Goal: Transaction & Acquisition: Purchase product/service

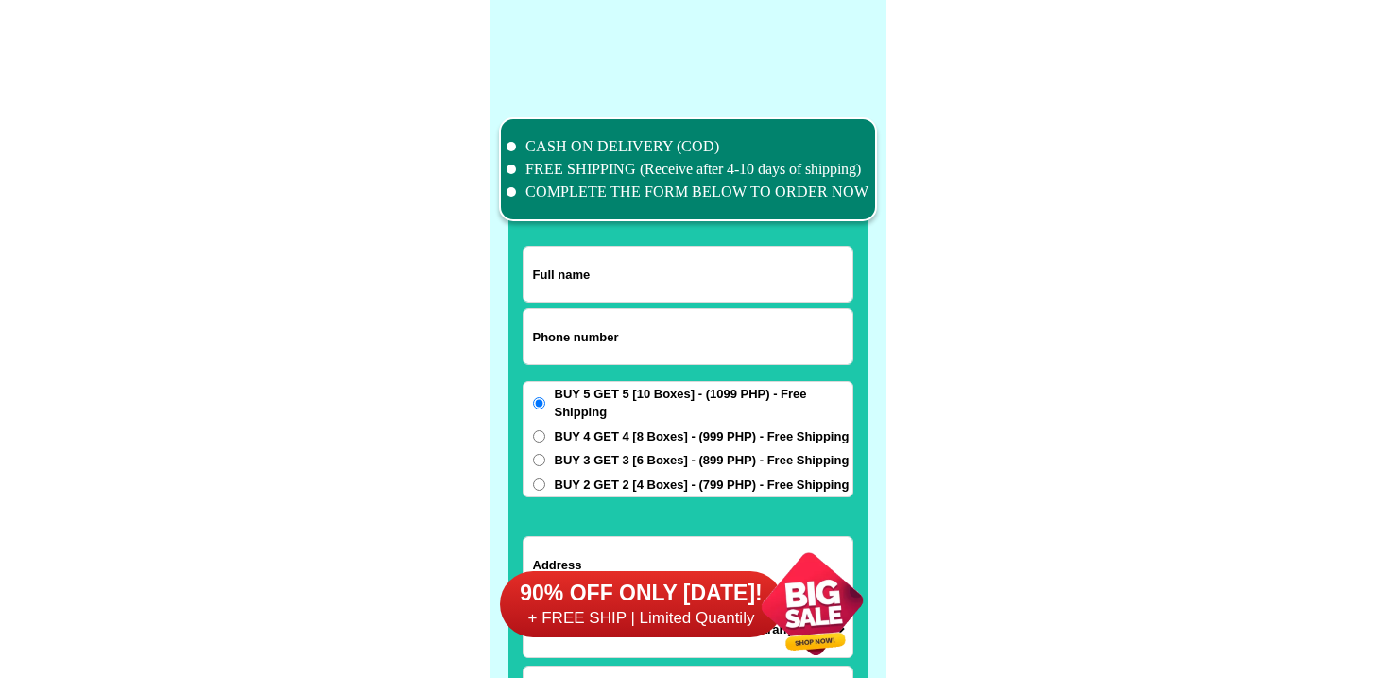
scroll to position [14692, 0]
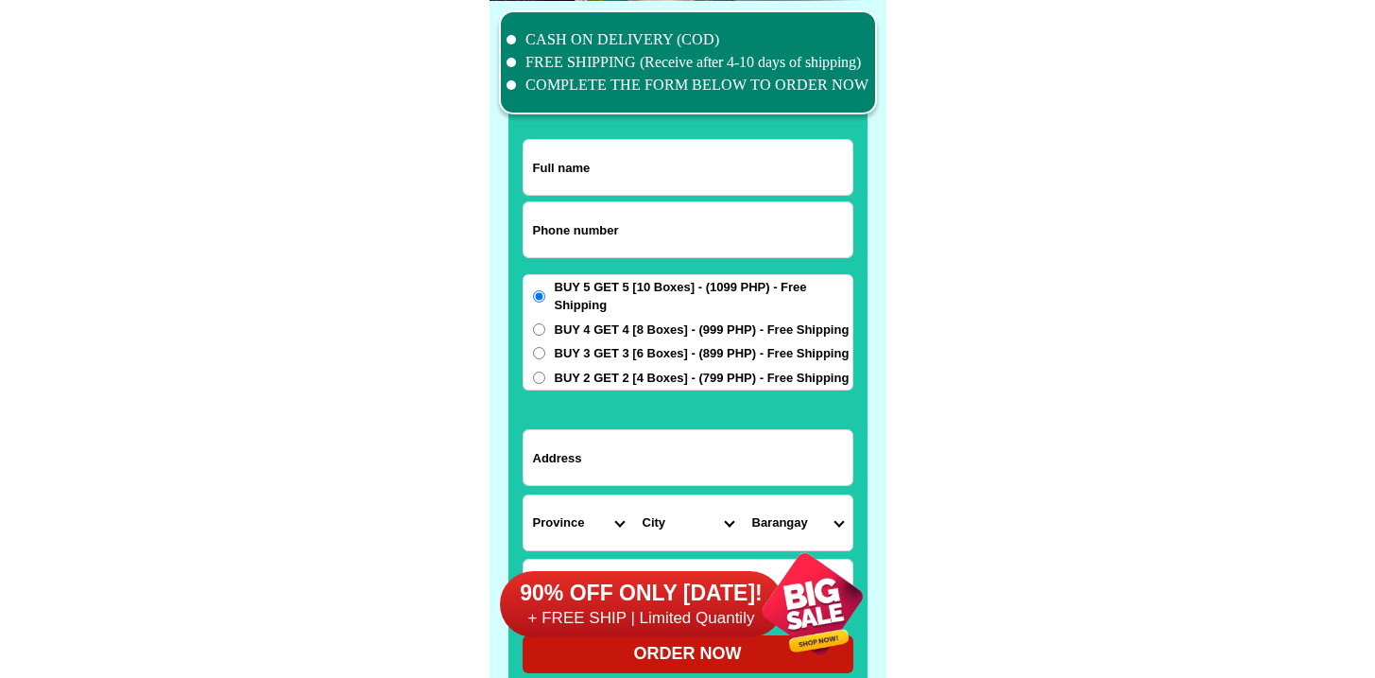
click at [635, 222] on input "Input phone_number" at bounding box center [688, 229] width 329 height 55
paste input "09662749796"
type input "09662749796"
click at [633, 147] on input "Input full_name" at bounding box center [688, 167] width 329 height 55
paste input "Teresita Farolan Baguinon"
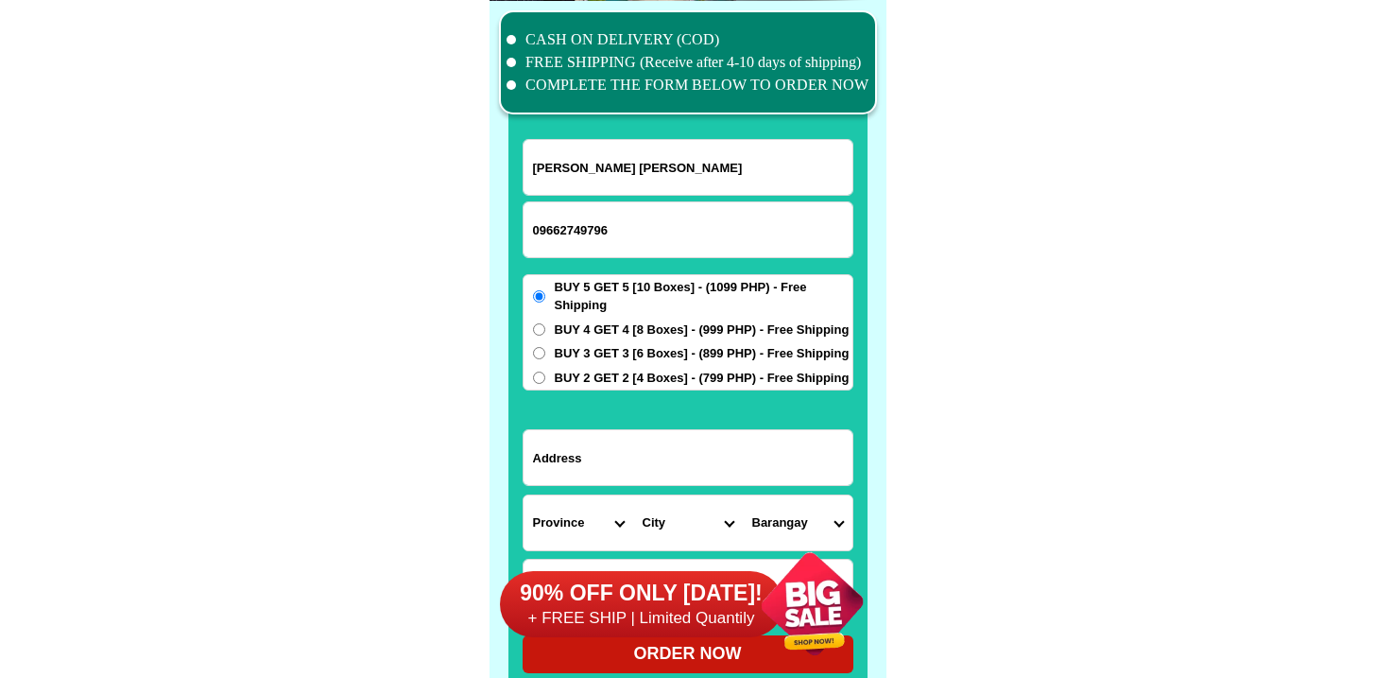
type input "Teresita Farolan Baguinon"
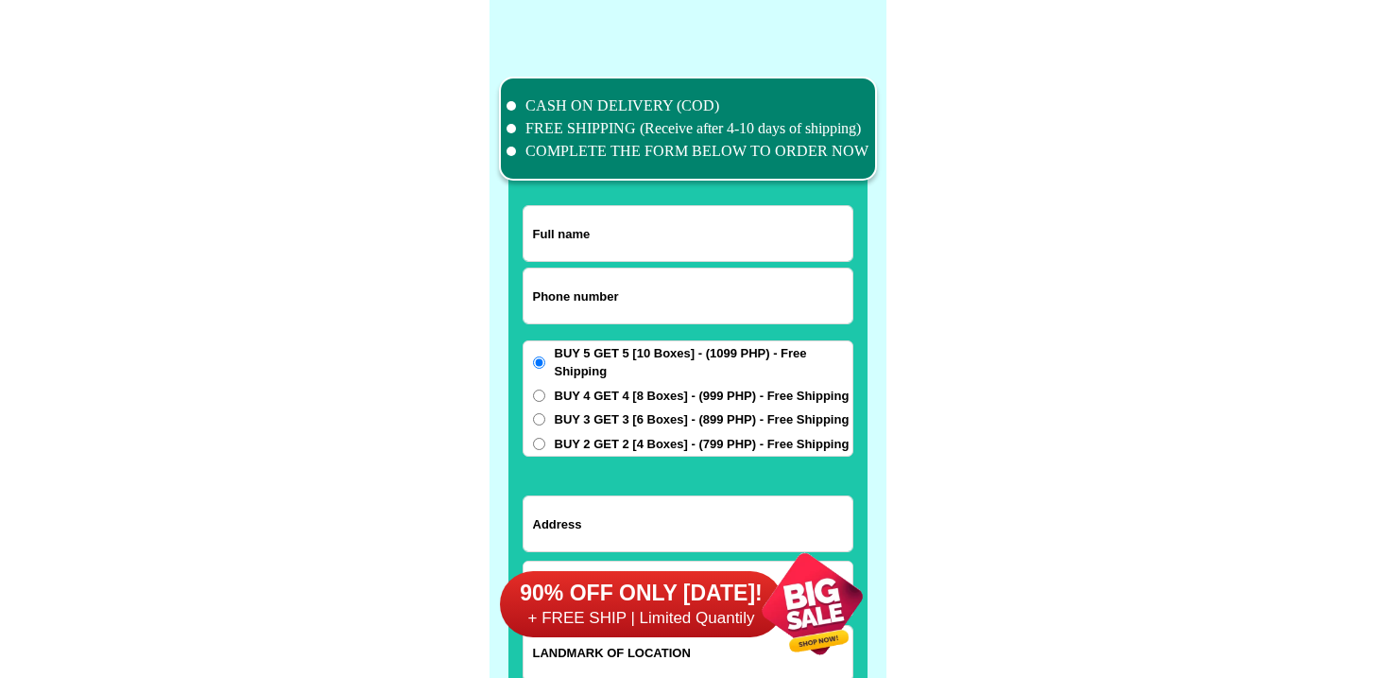
scroll to position [14692, 0]
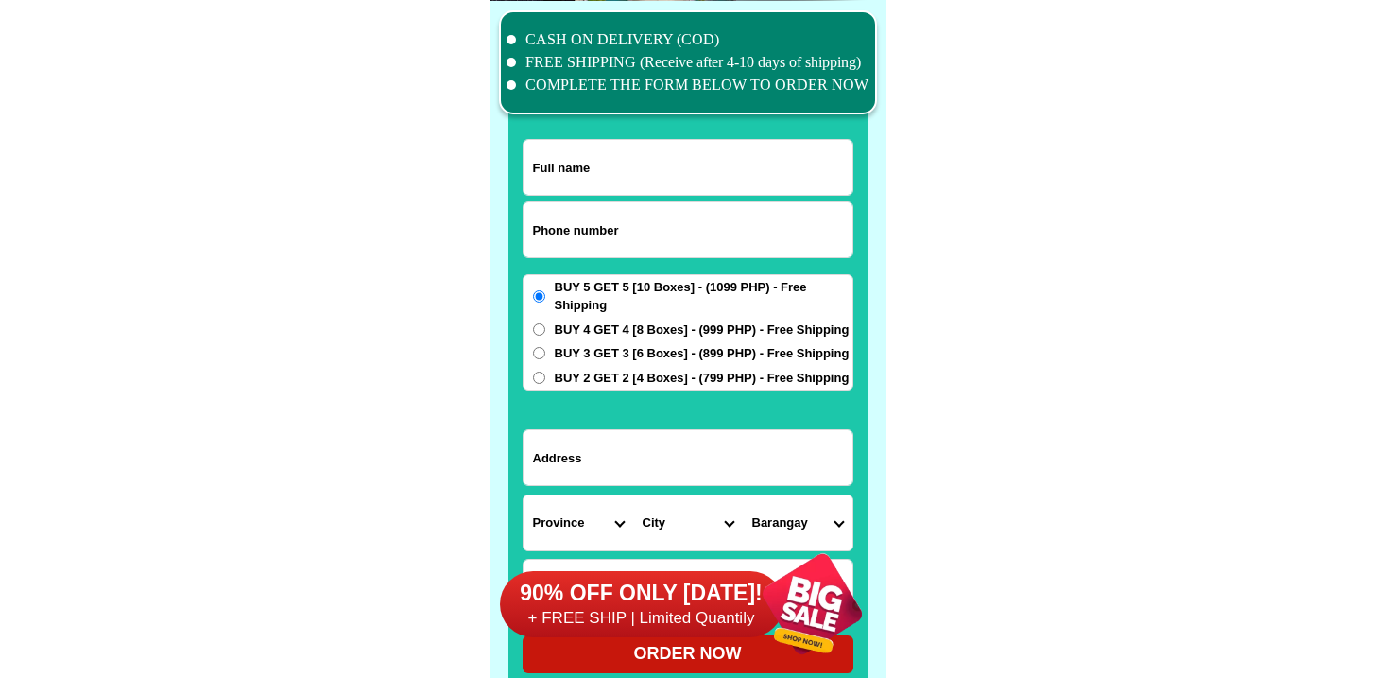
click at [652, 219] on input "Input phone_number" at bounding box center [688, 229] width 329 height 55
paste input "09127025981"
type input "09127025981"
click at [628, 449] on input "Input address" at bounding box center [688, 457] width 329 height 55
paste input "Purok 3 Bombon"
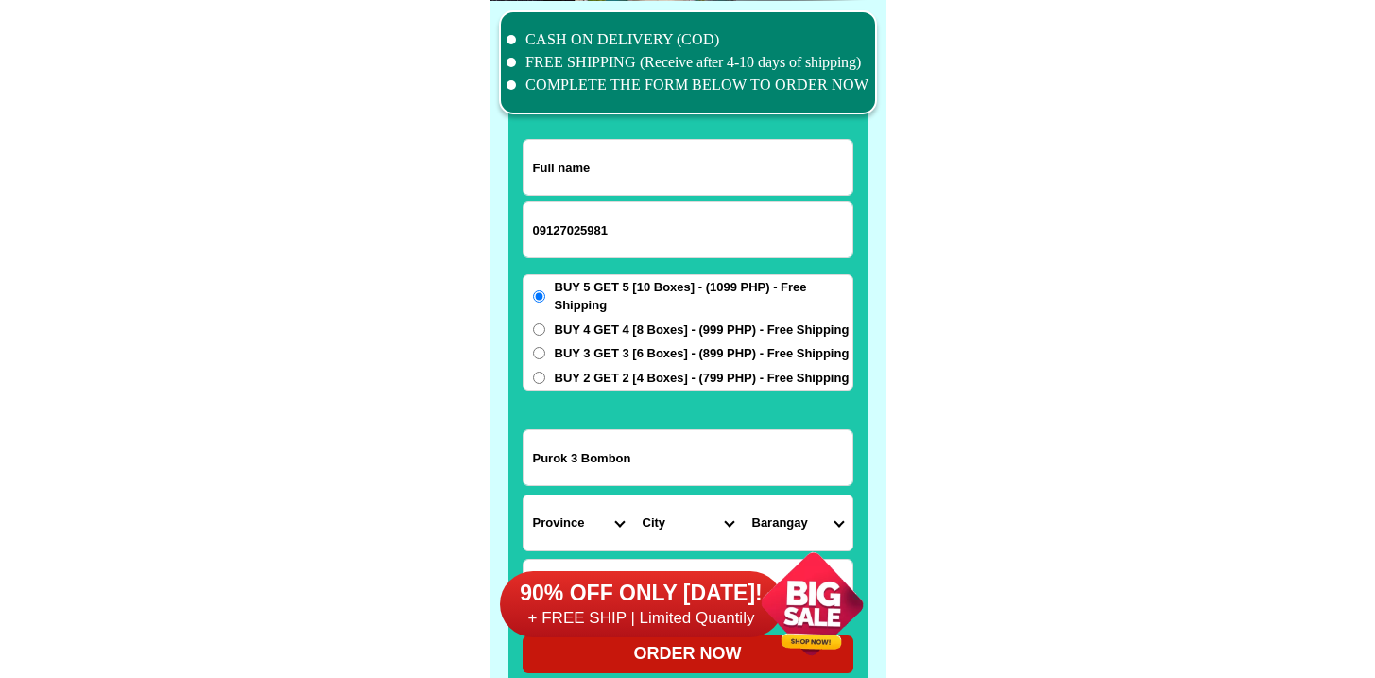
type input "Purok 3 Bombon"
click at [561, 508] on select "Province [GEOGRAPHIC_DATA] [GEOGRAPHIC_DATA] [GEOGRAPHIC_DATA] [GEOGRAPHIC_DATA…" at bounding box center [579, 522] width 110 height 55
select select "63_402"
click at [524, 495] on select "Province [GEOGRAPHIC_DATA] [GEOGRAPHIC_DATA] [GEOGRAPHIC_DATA] [GEOGRAPHIC_DATA…" at bounding box center [579, 522] width 110 height 55
click at [666, 504] on select "City Albay-malinao Albay-santo-domingo Bacacay Camalig Daraga Guinobatan Jovell…" at bounding box center [688, 522] width 110 height 55
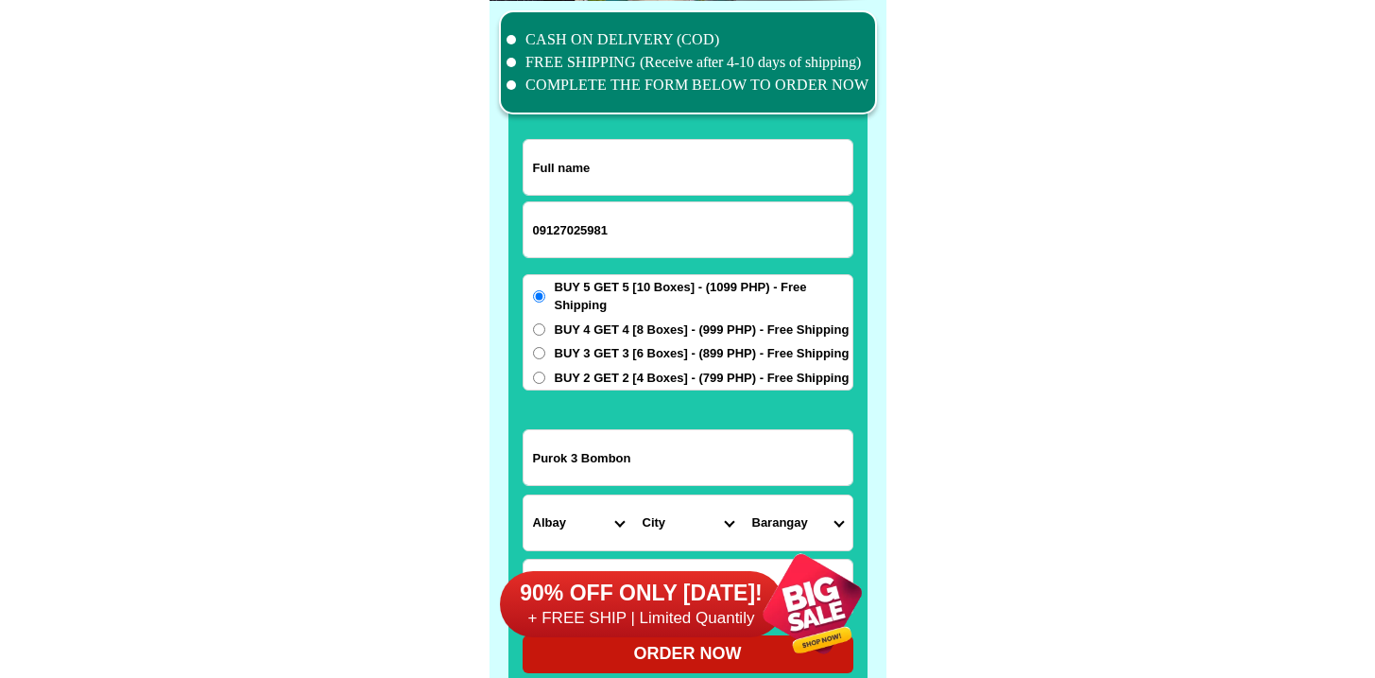
select select "63_4023695"
click at [633, 495] on select "City Albay-malinao Albay-santo-domingo Bacacay Camalig Daraga Guinobatan Jovell…" at bounding box center [688, 522] width 110 height 55
drag, startPoint x: 767, startPoint y: 493, endPoint x: 773, endPoint y: 506, distance: 13.5
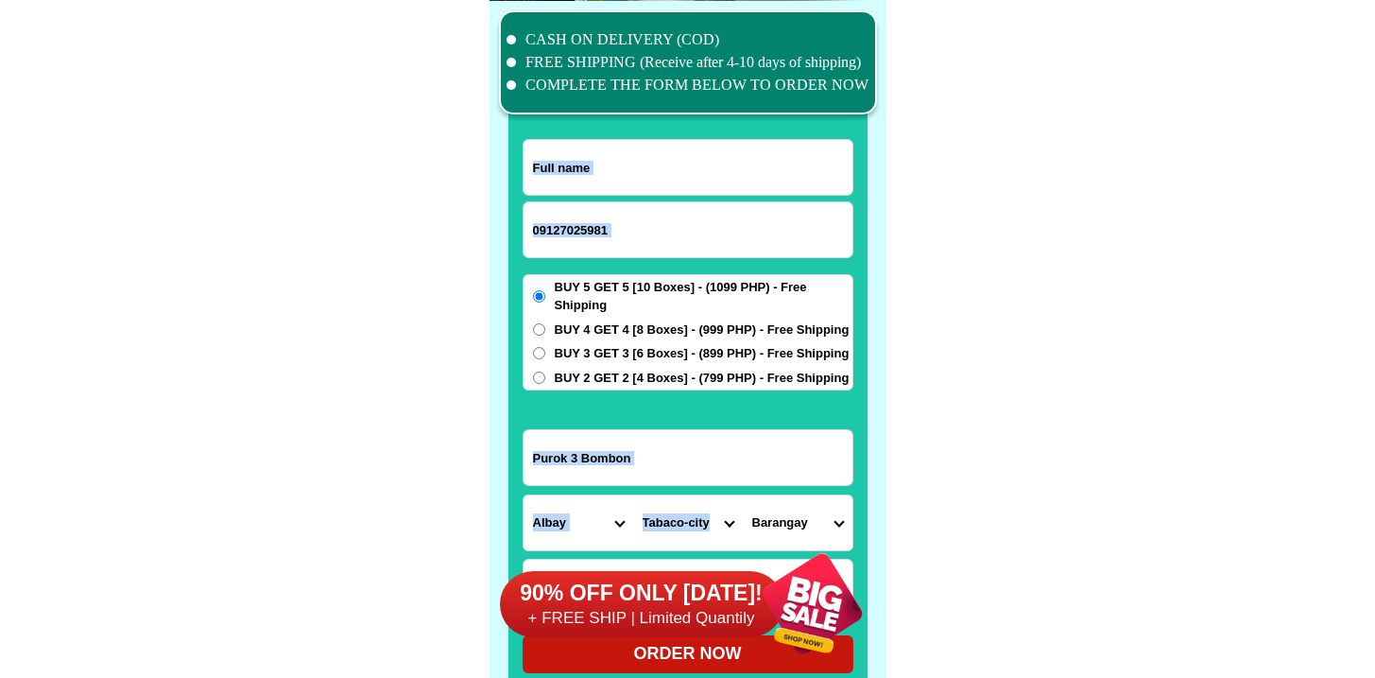
click at [766, 495] on form "09127025981 ORDER NOW Purok 3 Bombon Province Abra Agusan-del-norte Agusan-del-…" at bounding box center [688, 406] width 331 height 534
click at [773, 506] on select "Barangay Agnas (san miguel island) Bacolod Bangkilingan Bantayan Baranghawon Ba…" at bounding box center [798, 522] width 110 height 55
select select "63_40236953105"
click at [743, 495] on select "Barangay Agnas (san miguel island) Bacolod Bangkilingan Bantayan Baranghawon Ba…" at bounding box center [798, 522] width 110 height 55
click at [655, 482] on input "Purok 3 Bombon" at bounding box center [688, 457] width 329 height 55
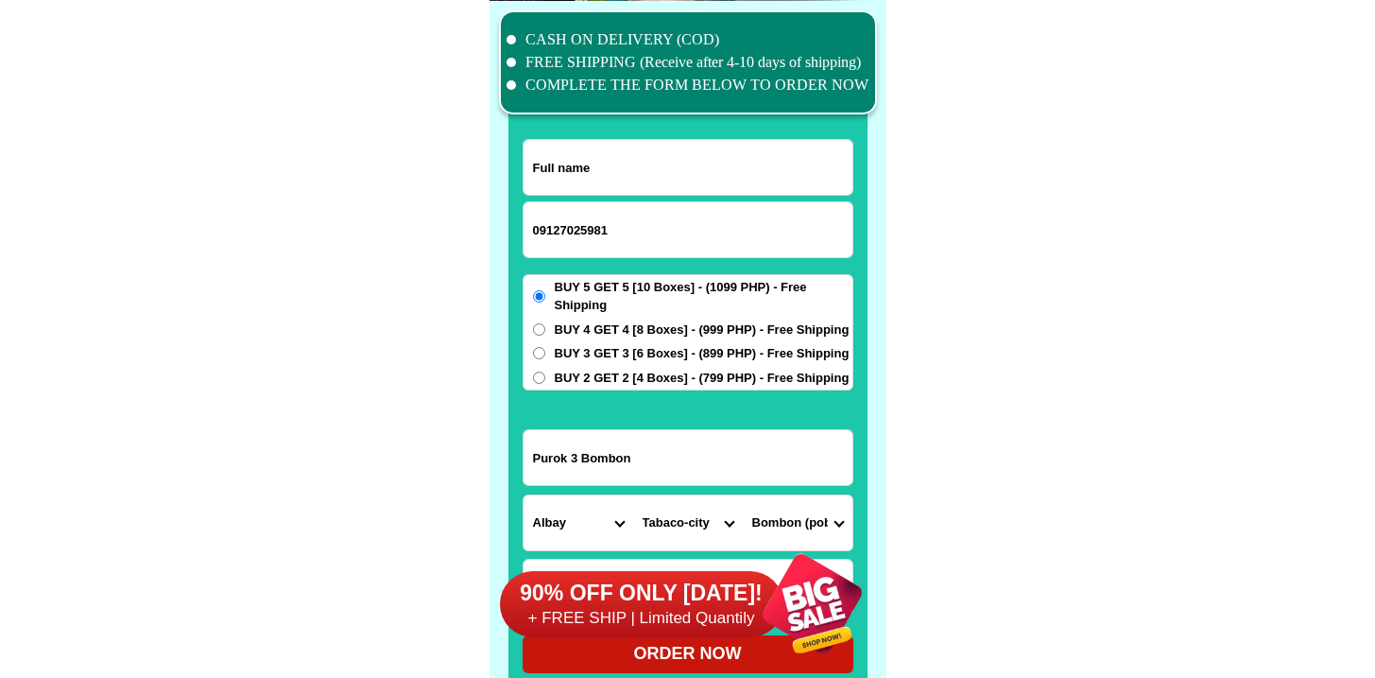
click at [603, 176] on input "Input full_name" at bounding box center [688, 167] width 329 height 55
paste input "Amelia Guiriba"
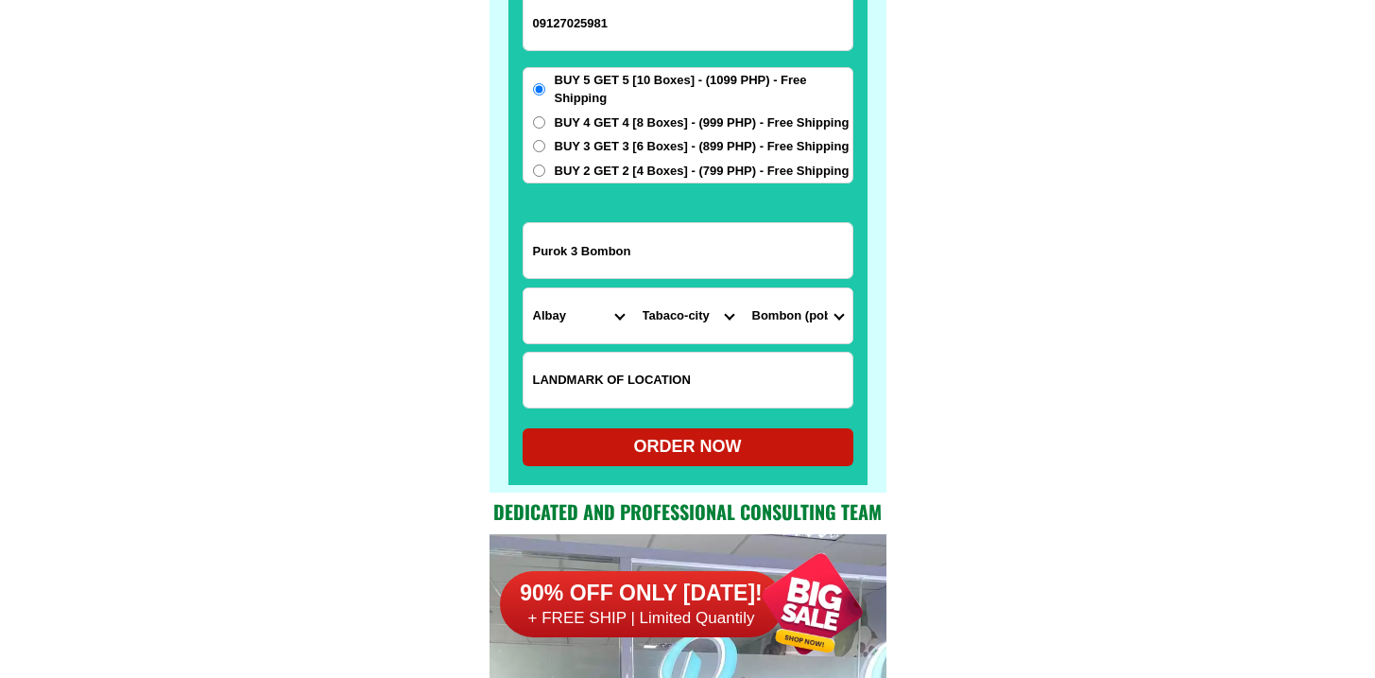
type input "Amelia Guiriba"
click at [680, 447] on div "ORDER NOW" at bounding box center [688, 447] width 331 height 26
radio input "true"
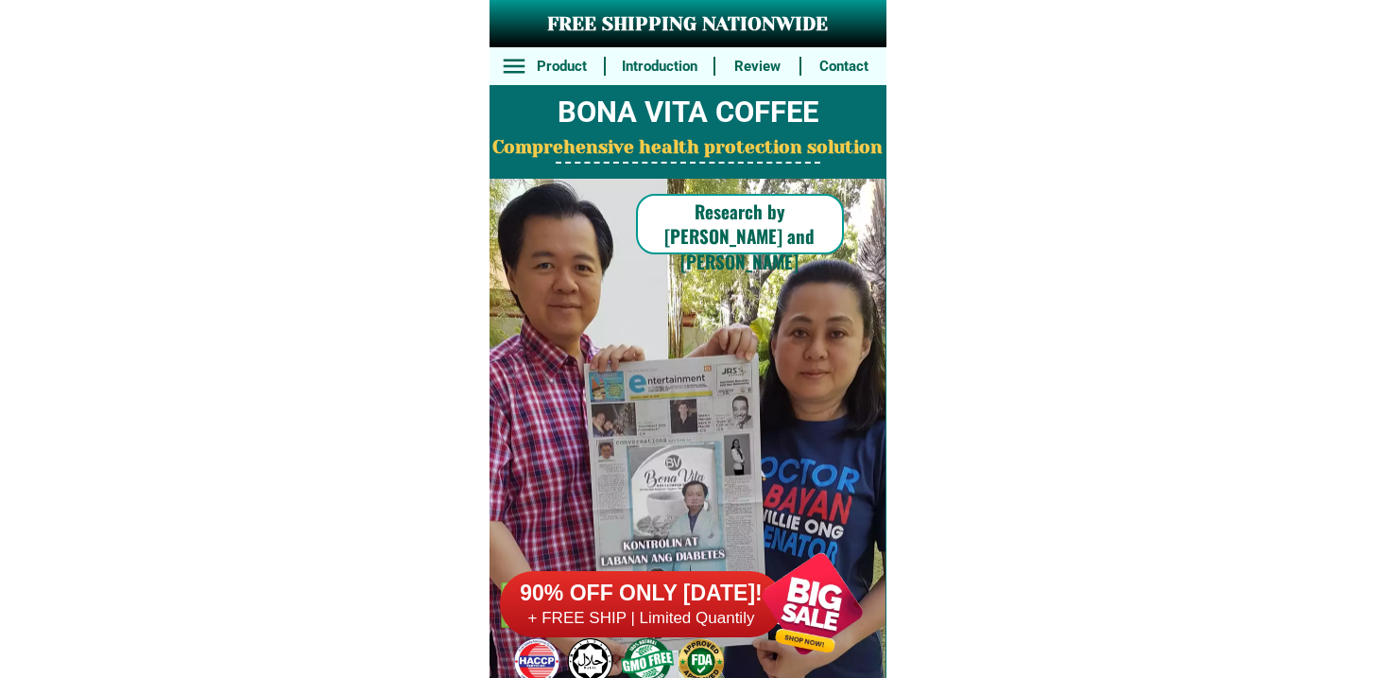
click at [692, 540] on div "90% OFF ONLY [DATE]! + FREE SHIP | Limited Quantily" at bounding box center [693, 603] width 387 height 148
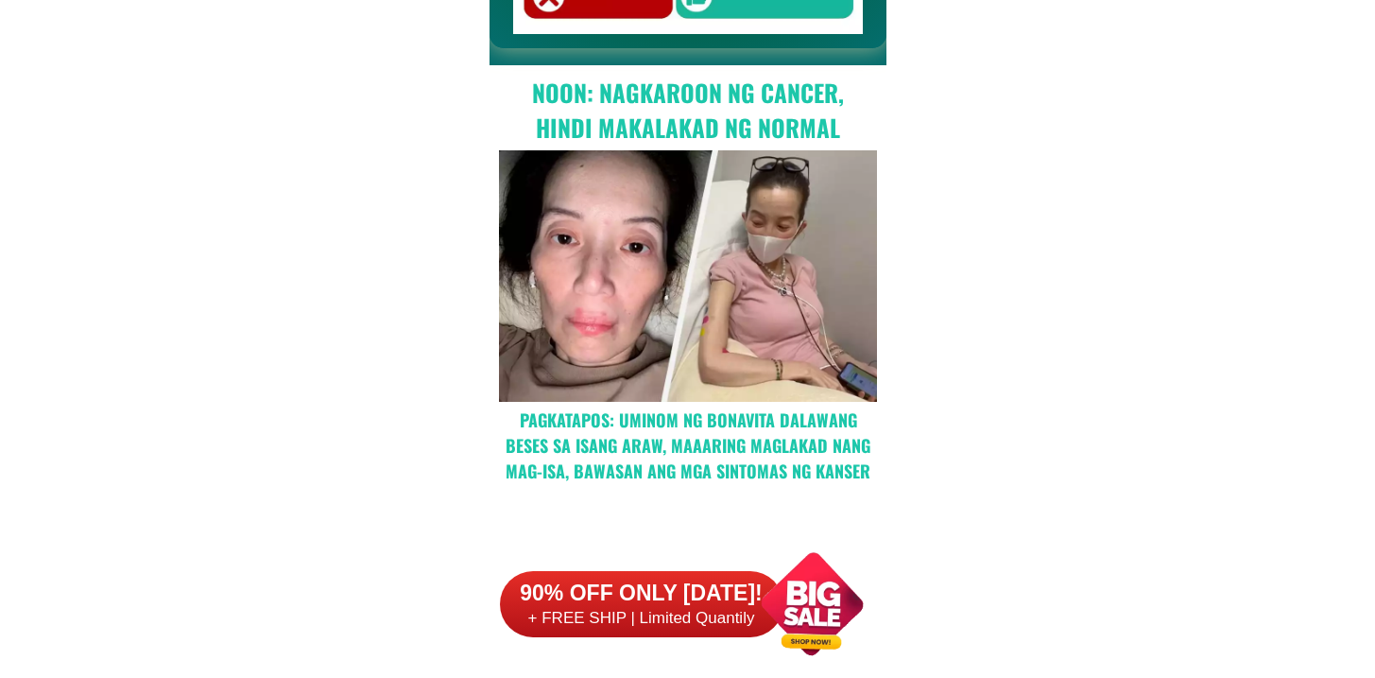
click at [690, 577] on div at bounding box center [642, 604] width 284 height 66
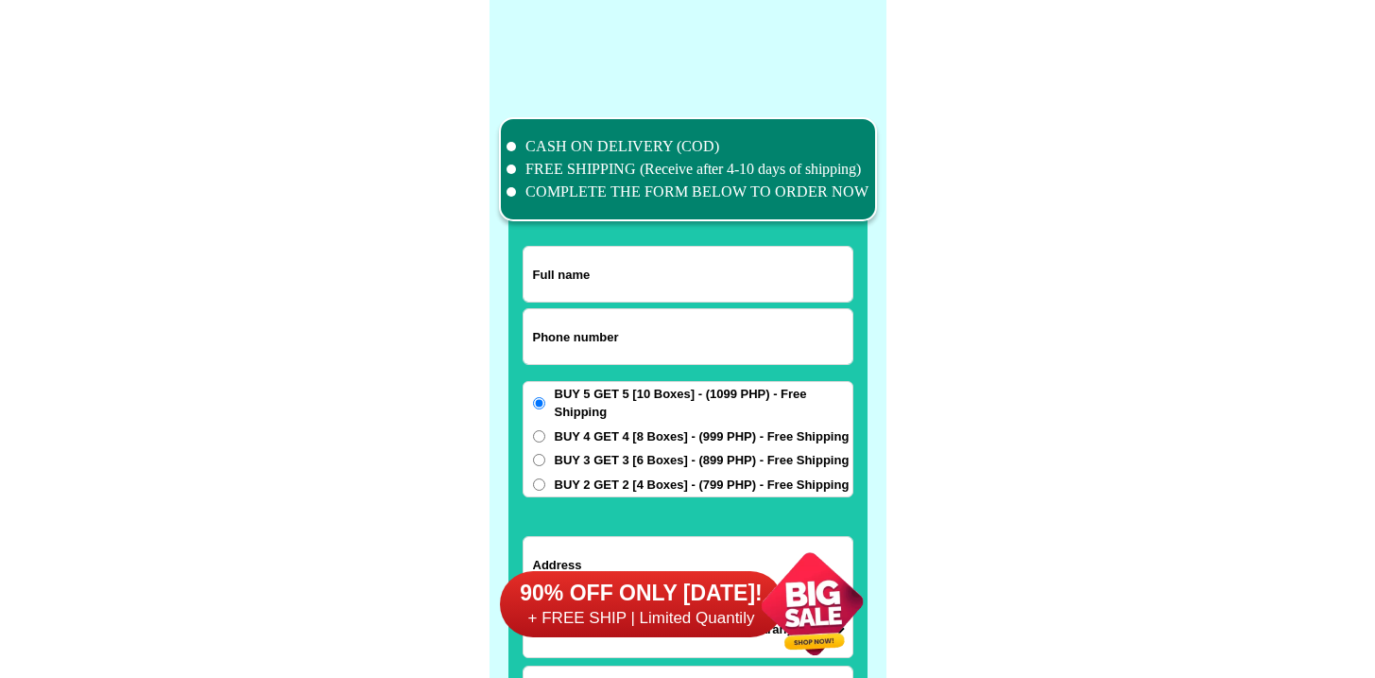
scroll to position [14691, 0]
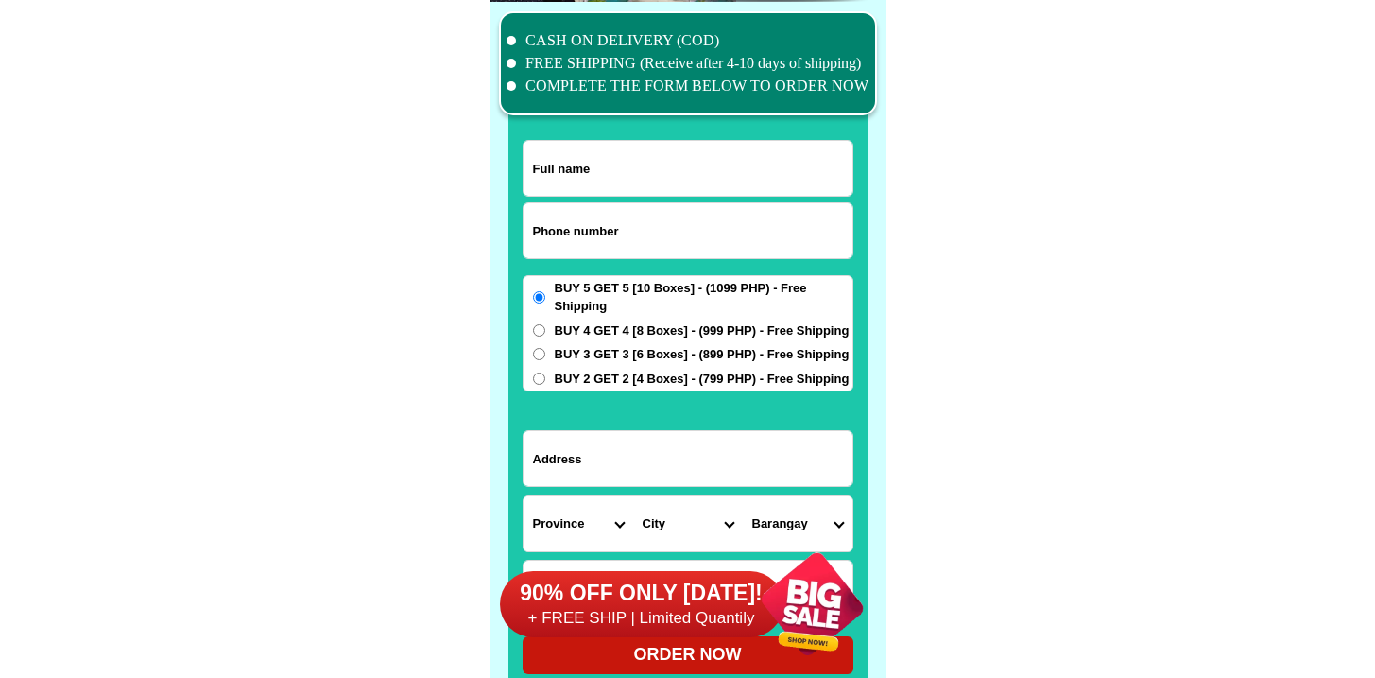
click at [654, 217] on input "Input phone_number" at bounding box center [688, 230] width 329 height 55
paste input "09985663251"
type input "09985663251"
click at [657, 203] on input "09985663251" at bounding box center [688, 230] width 329 height 55
click at [676, 181] on input "Input full_name" at bounding box center [688, 168] width 329 height 55
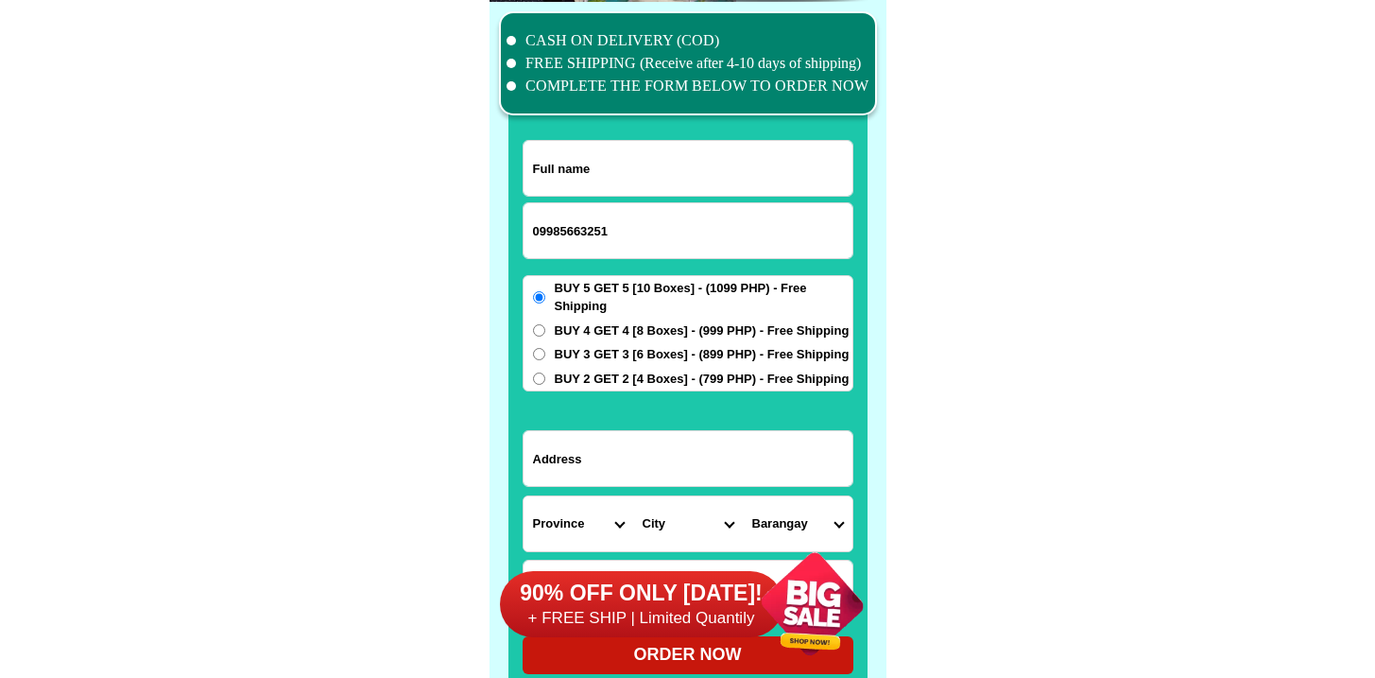
paste input "Lutgarda Nanola"
type input "Lutgarda Nanola"
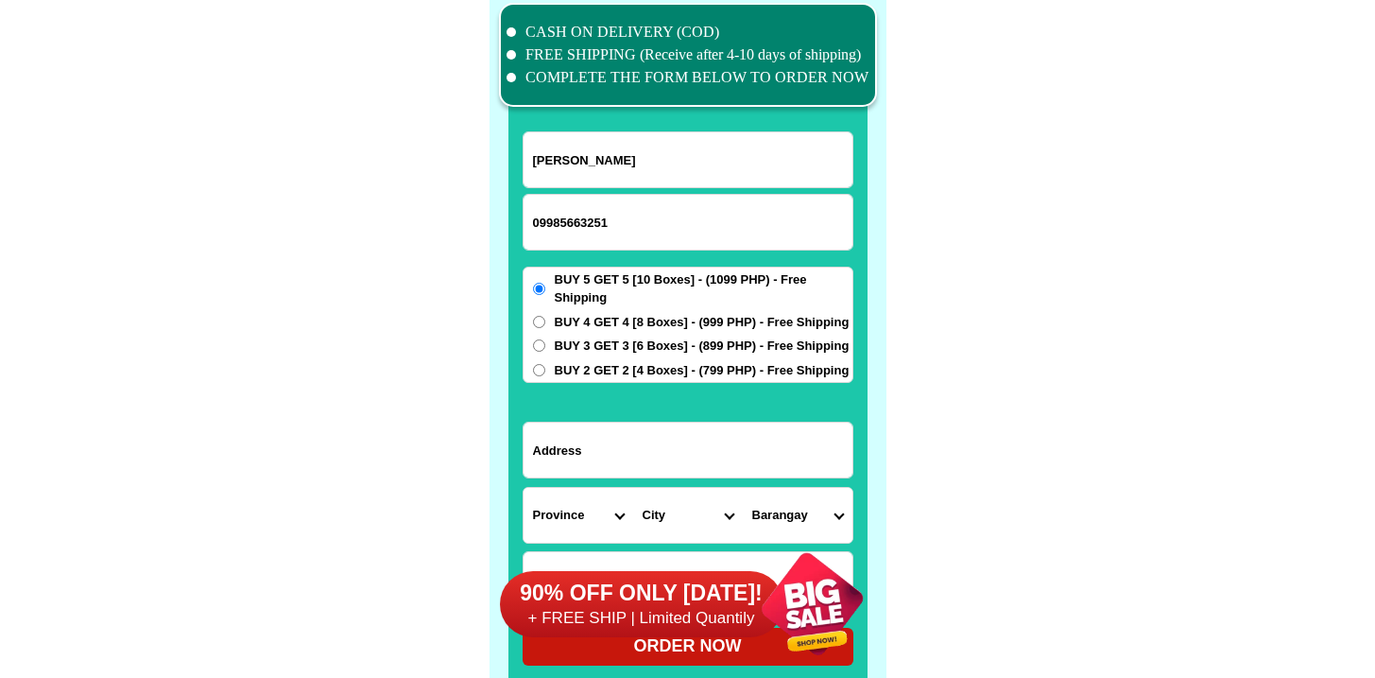
scroll to position [14934, 0]
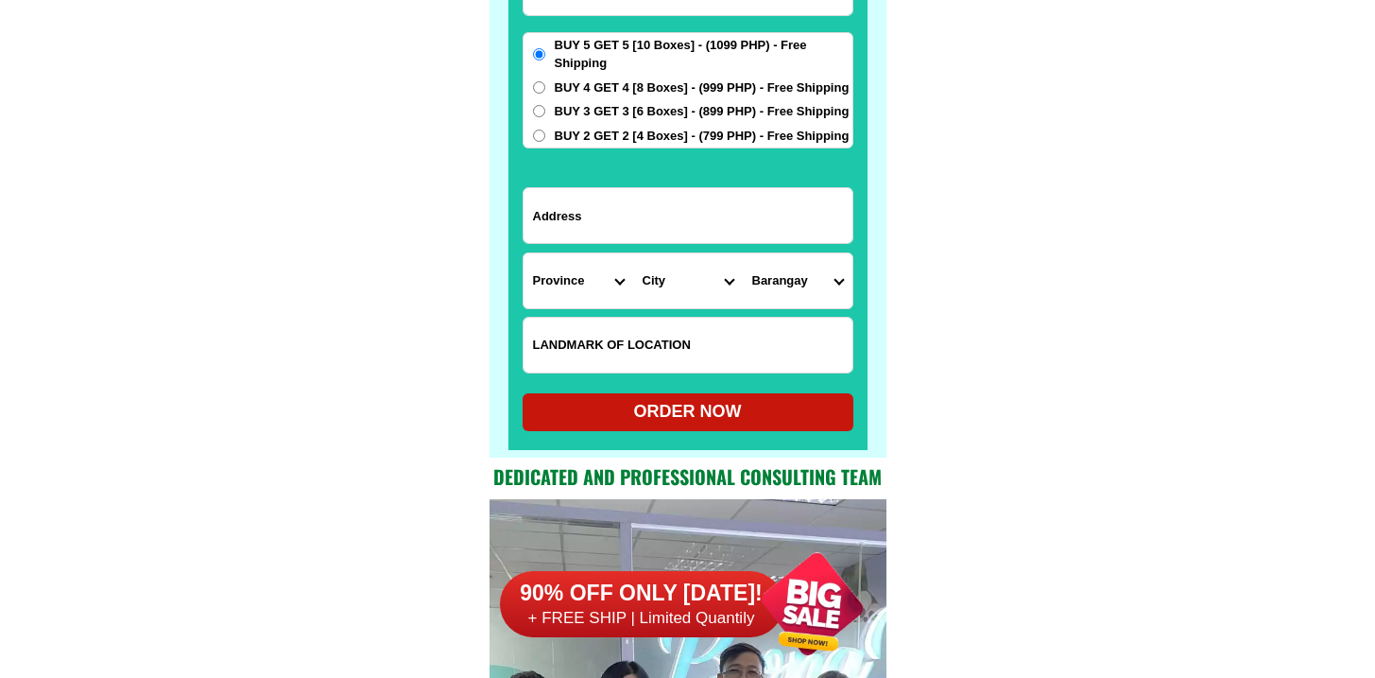
click at [651, 346] on input "Input LANDMARKOFLOCATION" at bounding box center [688, 345] width 329 height 55
paste input "ALFA MART bago pumasok.ng gate sa Palmera"
type input "ALFA MART bago pumasok.ng gate sa Palmera"
click at [684, 228] on input "Input address" at bounding box center [688, 215] width 329 height 55
paste input "2B3 PALMERA Homes Nova East , Brgy 177, Camarin, Caloocan City"
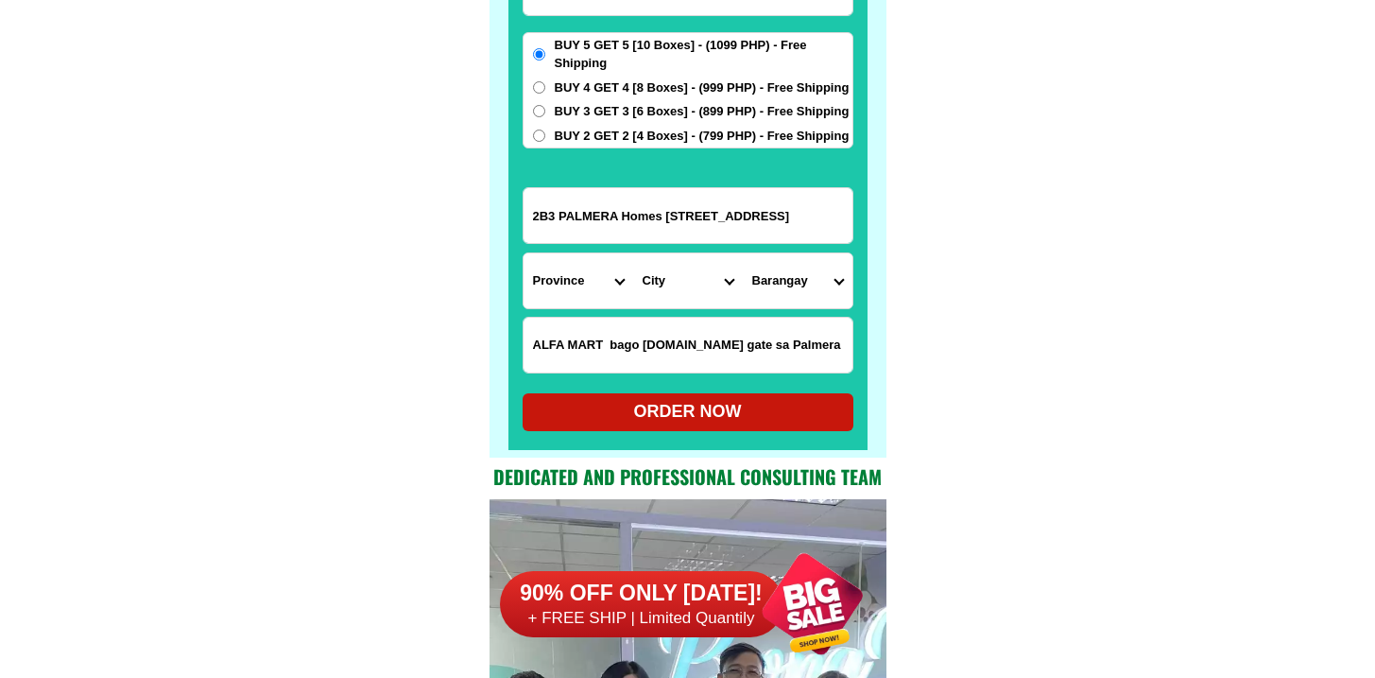
scroll to position [0, 79]
type input "2B3 PALMERA Homes Nova East , Brgy 177, Camarin, Caloocan City"
click at [577, 279] on select "Province [GEOGRAPHIC_DATA] [GEOGRAPHIC_DATA] [GEOGRAPHIC_DATA] [GEOGRAPHIC_DATA…" at bounding box center [579, 280] width 110 height 55
select select "63_219"
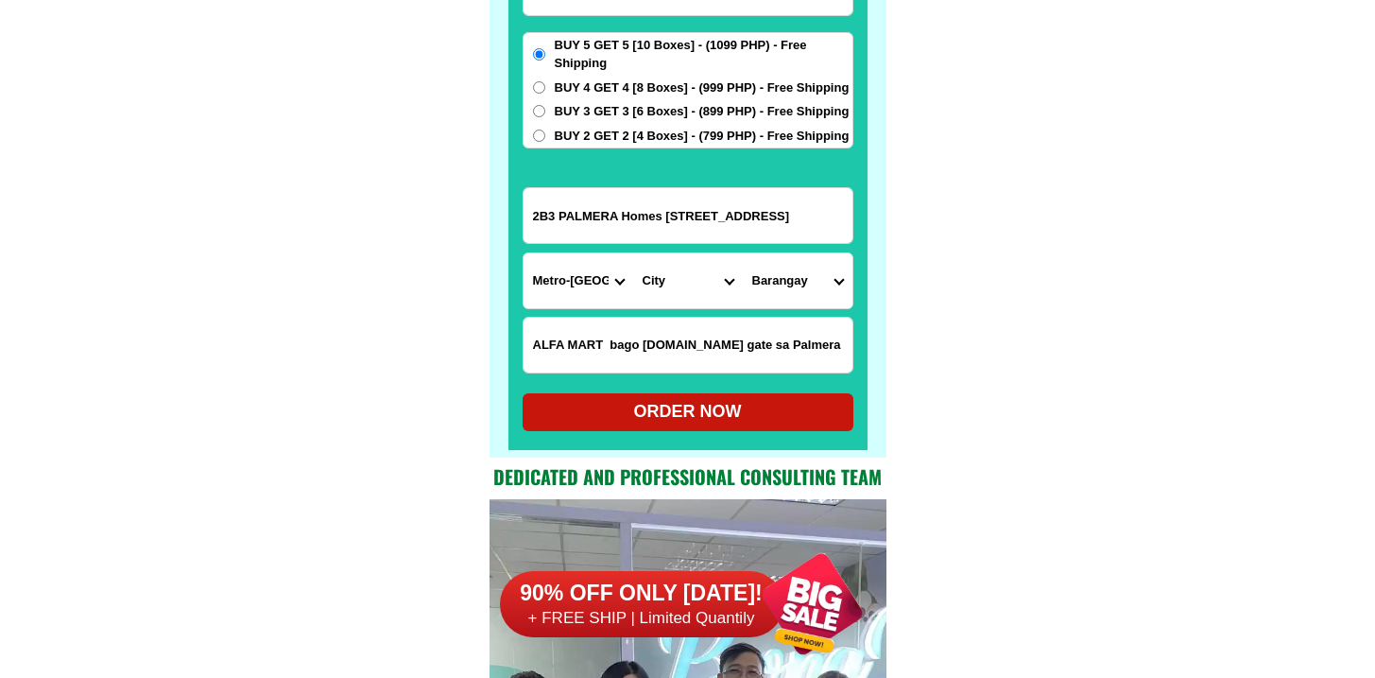
click at [524, 253] on select "Province [GEOGRAPHIC_DATA] [GEOGRAPHIC_DATA] [GEOGRAPHIC_DATA] [GEOGRAPHIC_DATA…" at bounding box center [579, 280] width 110 height 55
click at [665, 298] on select "City Binondo CALOOCAN Ermita Intramuros Las-pinas Makati Malabon-city Malate Ma…" at bounding box center [688, 280] width 110 height 55
select select "63_2199773"
click at [633, 253] on select "City Binondo CALOOCAN Ermita Intramuros Las-pinas Makati Malabon-city Malate Ma…" at bounding box center [688, 280] width 110 height 55
click at [749, 293] on select "Barangay Barangay 1 Barangay 10 Barangay 100 Barangay 101 Barangay 102 Barangay…" at bounding box center [798, 280] width 110 height 55
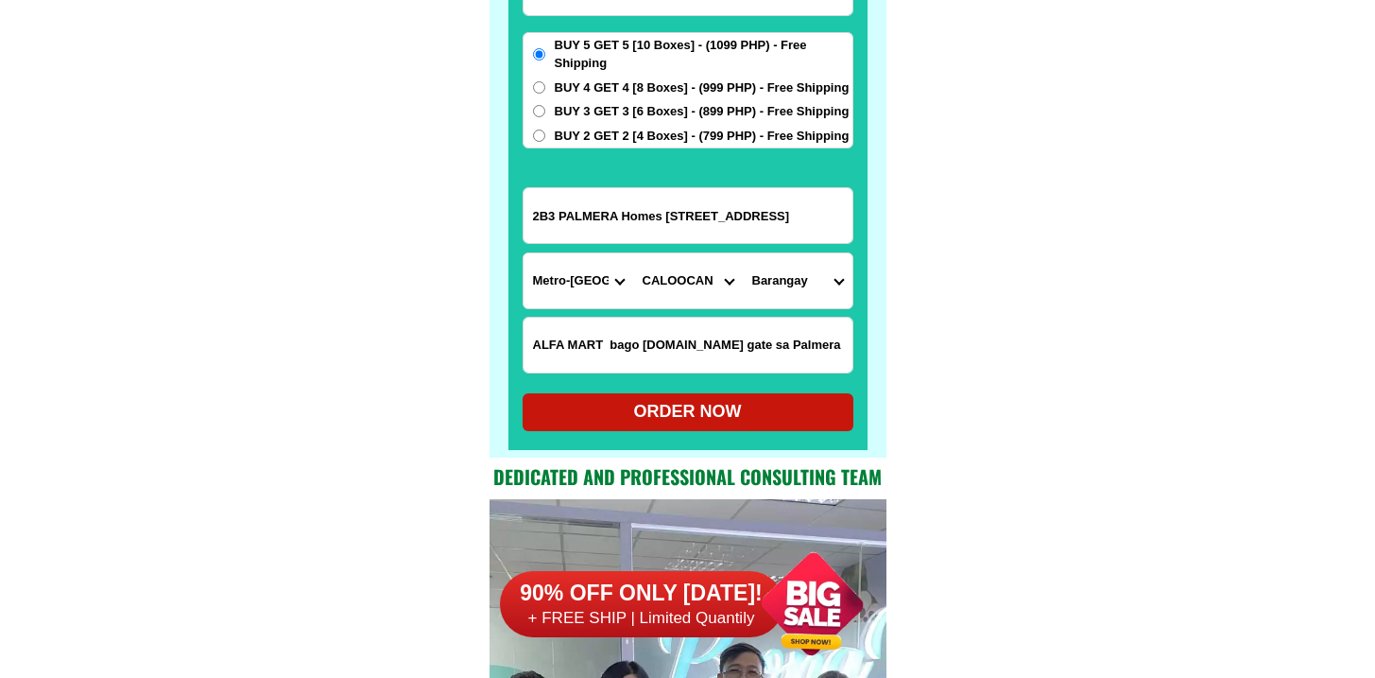
select select "63_21997732907"
click at [743, 253] on select "Barangay Barangay 1 Barangay 10 Barangay 100 Barangay 101 Barangay 102 Barangay…" at bounding box center [798, 280] width 110 height 55
click at [711, 428] on div "ORDER NOW" at bounding box center [688, 412] width 331 height 38
radio input "true"
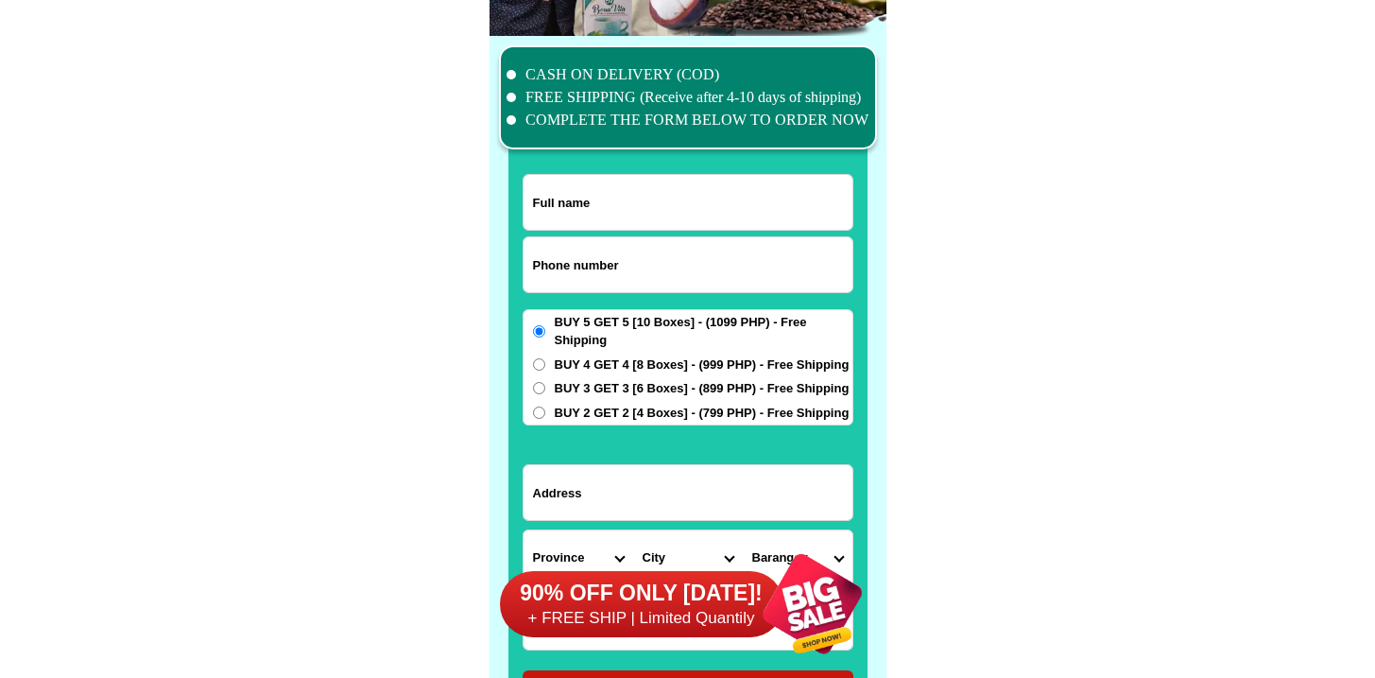
scroll to position [14692, 0]
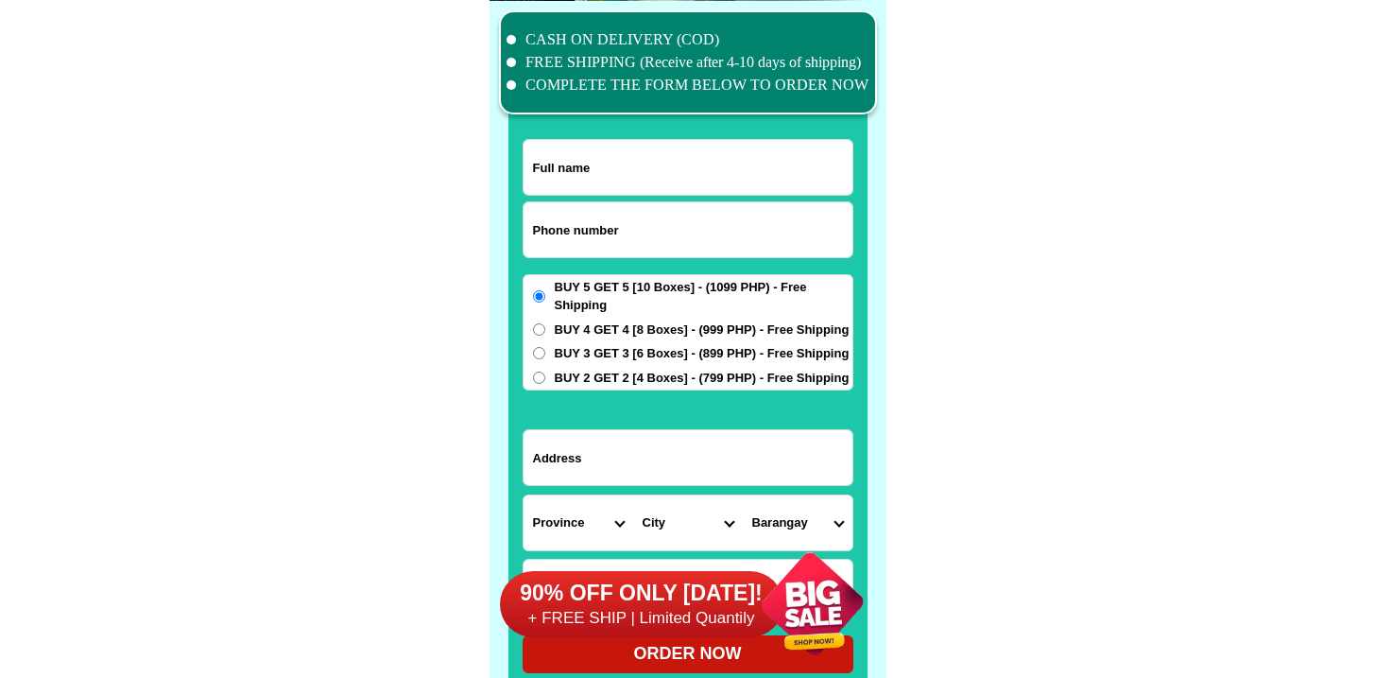
click at [643, 244] on input "Input phone_number" at bounding box center [688, 229] width 329 height 55
paste input "09176229348"
type input "09176229348"
click at [726, 181] on input "Input full_name" at bounding box center [688, 167] width 329 height 55
paste input "Pacita Calleja Lomboy"
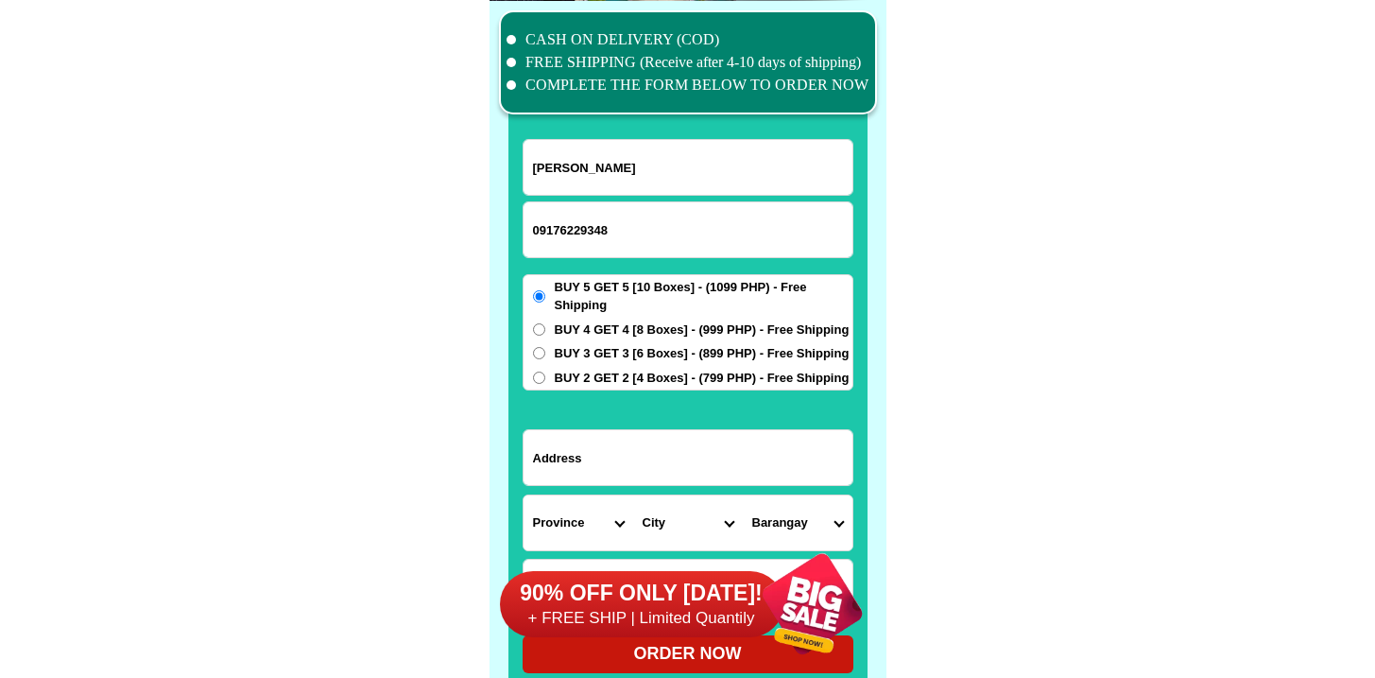
type input "Pacita Calleja Lomboy"
click at [690, 422] on form "Pacita Calleja Lomboy 09176229348 ORDER NOW Province Abra Agusan-del-norte Agus…" at bounding box center [688, 406] width 331 height 534
click at [686, 441] on input "Input address" at bounding box center [688, 457] width 329 height 55
paste input "Hs,no.06. Jupiter St. Purok3. RH9. Gov.Gutierrez Subd. Cotabato City"
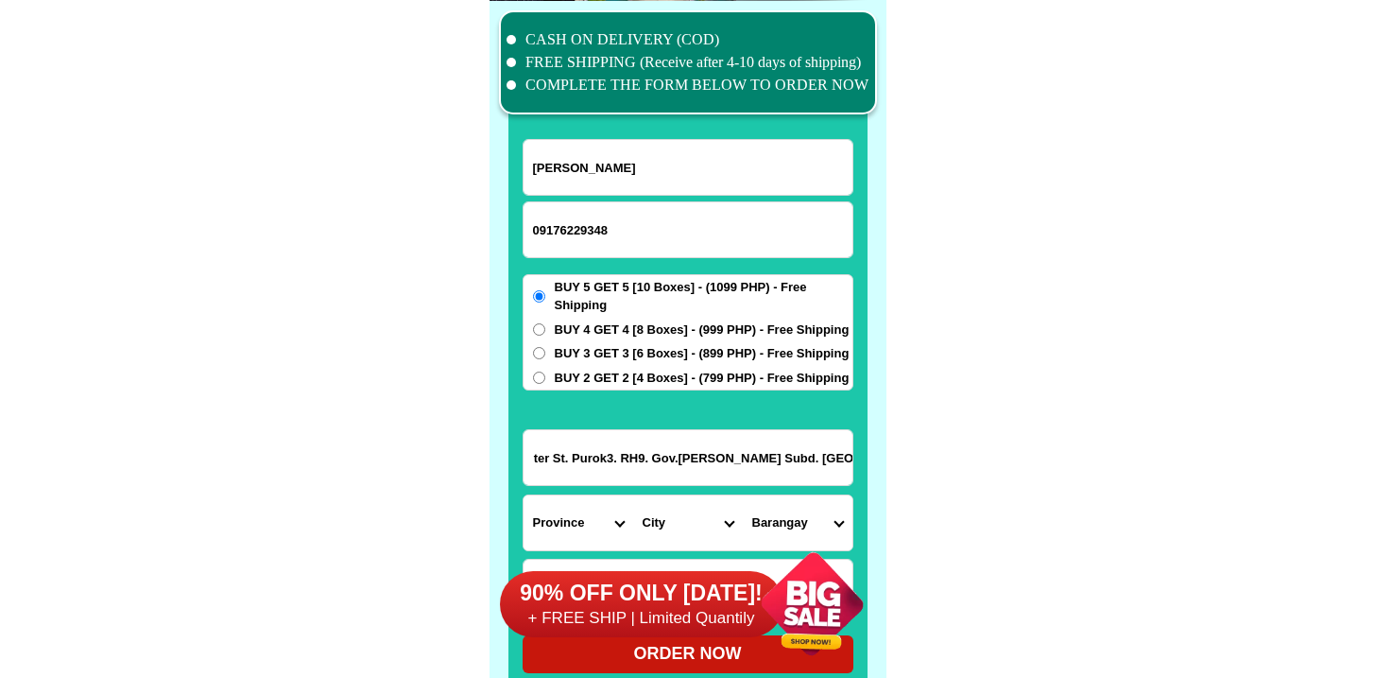
type input "Hs,no.06. Jupiter St. Purok3. RH9. Gov.Gutierrez Subd. Cotabato City"
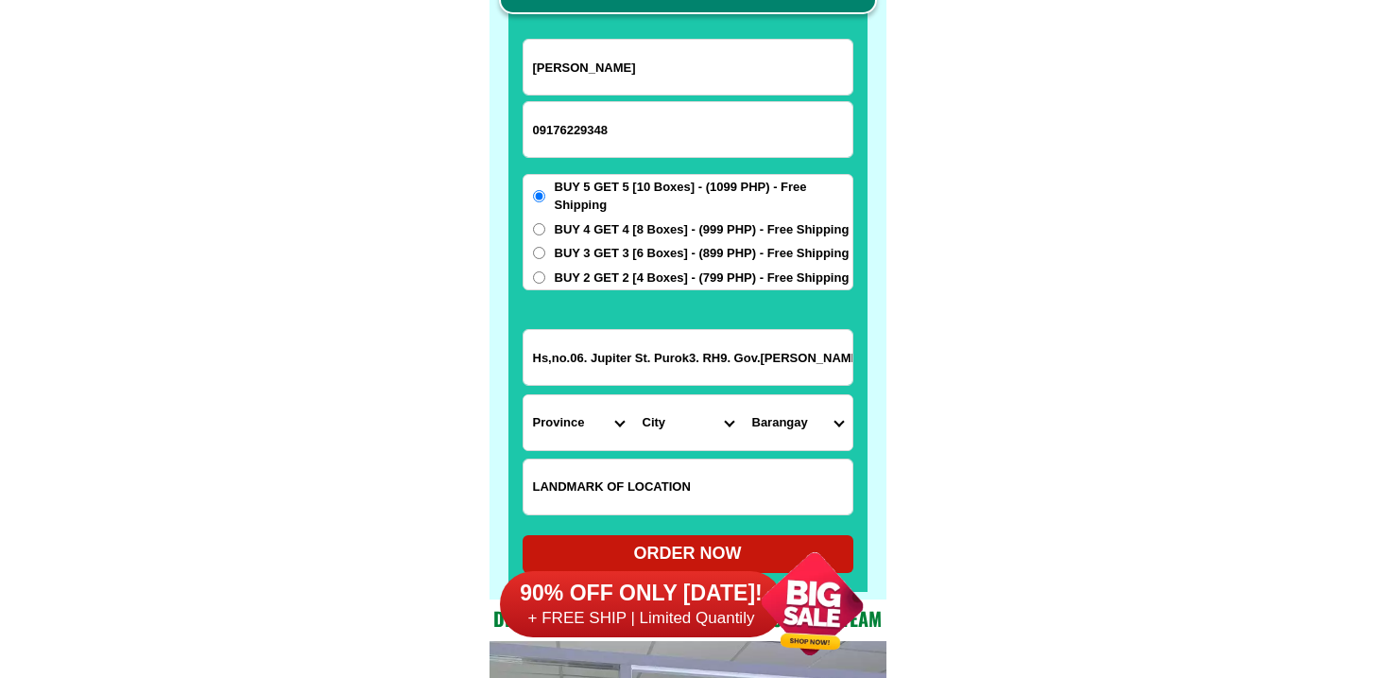
scroll to position [14798, 0]
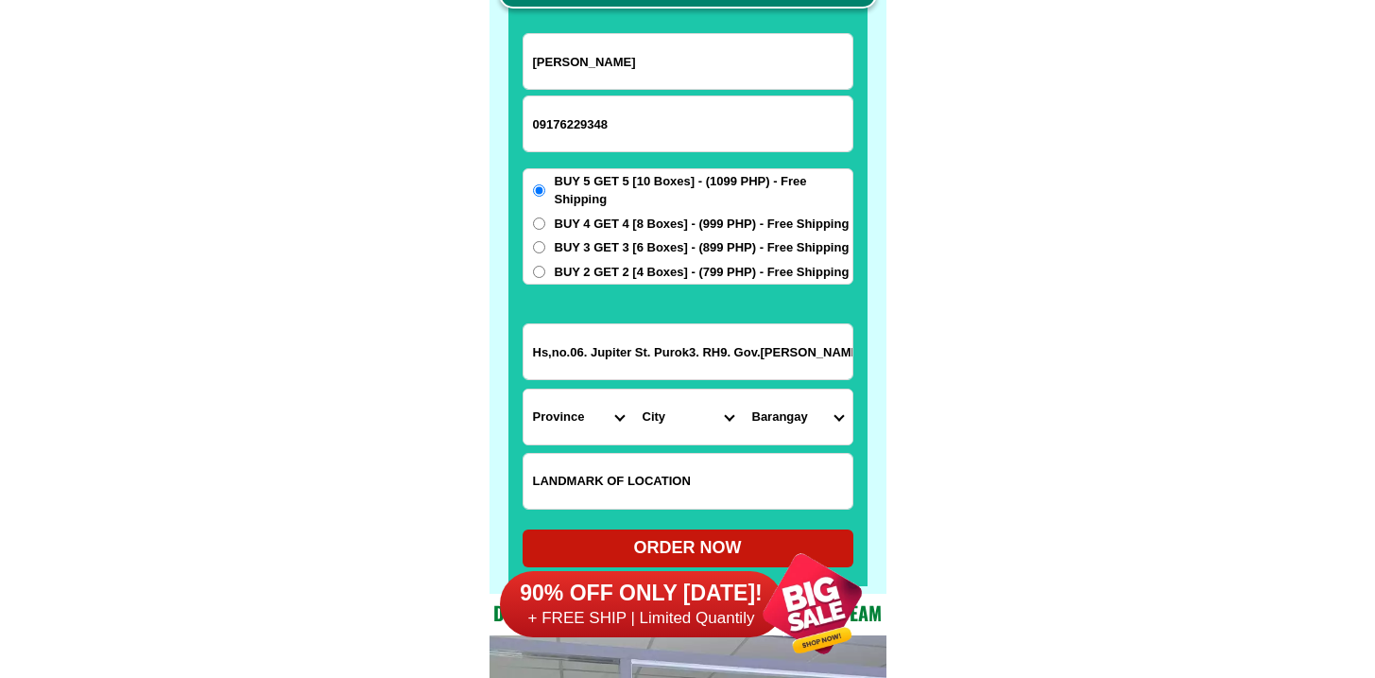
click at [684, 443] on select "City" at bounding box center [688, 416] width 110 height 55
click at [680, 466] on input "Input LANDMARKOFLOCATION" at bounding box center [688, 481] width 329 height 55
paste input "Near former NSA BARMM Regional Office Cotabato"
type input "Near former NSA BARMM Regional Office Cotabato"
click at [539, 401] on select "Province [GEOGRAPHIC_DATA] [GEOGRAPHIC_DATA] [GEOGRAPHIC_DATA] [GEOGRAPHIC_DATA…" at bounding box center [579, 416] width 110 height 55
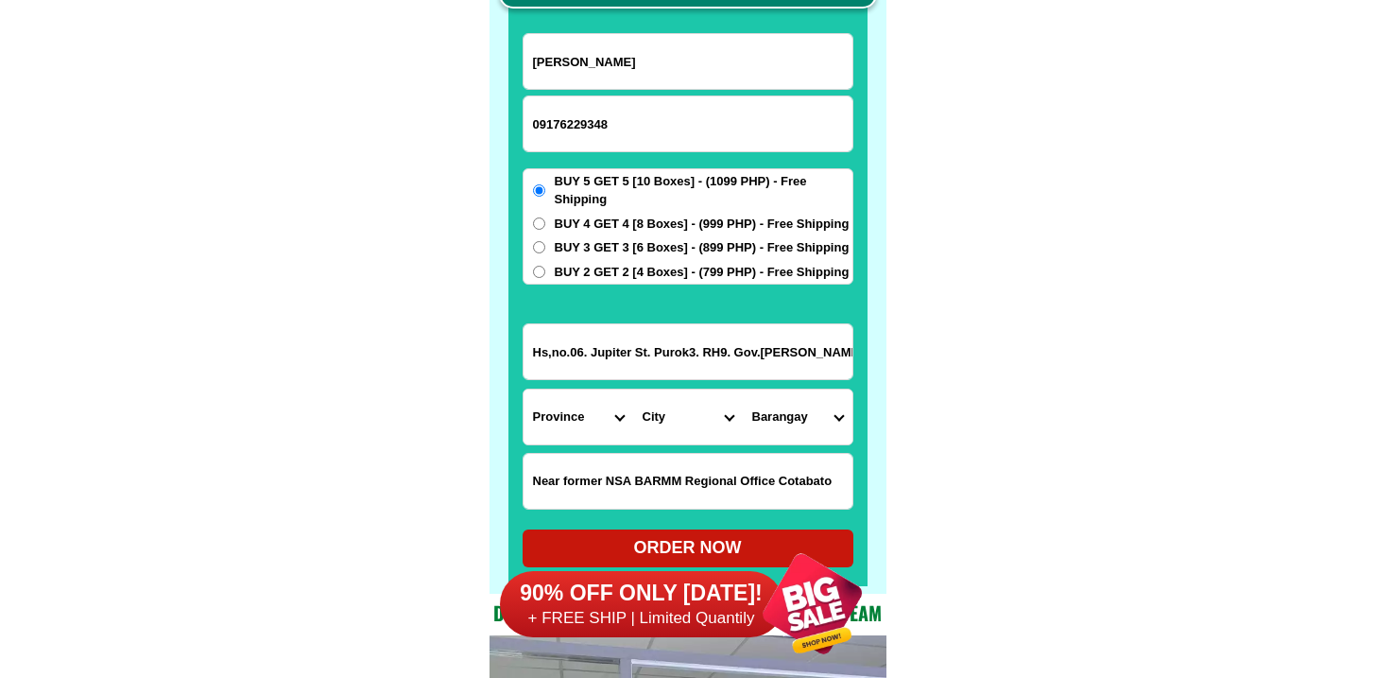
select select "63_170"
click at [524, 389] on select "Province [GEOGRAPHIC_DATA] [GEOGRAPHIC_DATA] [GEOGRAPHIC_DATA] [GEOGRAPHIC_DATA…" at bounding box center [579, 416] width 110 height 55
click at [745, 322] on form "Pacita Calleja Lomboy 09176229348 ORDER NOW Hs,no.06. Jupiter St. Purok3. RH9. …" at bounding box center [688, 300] width 331 height 534
click at [716, 360] on input "Hs,no.06. Jupiter St. Purok3. RH9. Gov.Gutierrez Subd. Cotabato City" at bounding box center [688, 351] width 329 height 55
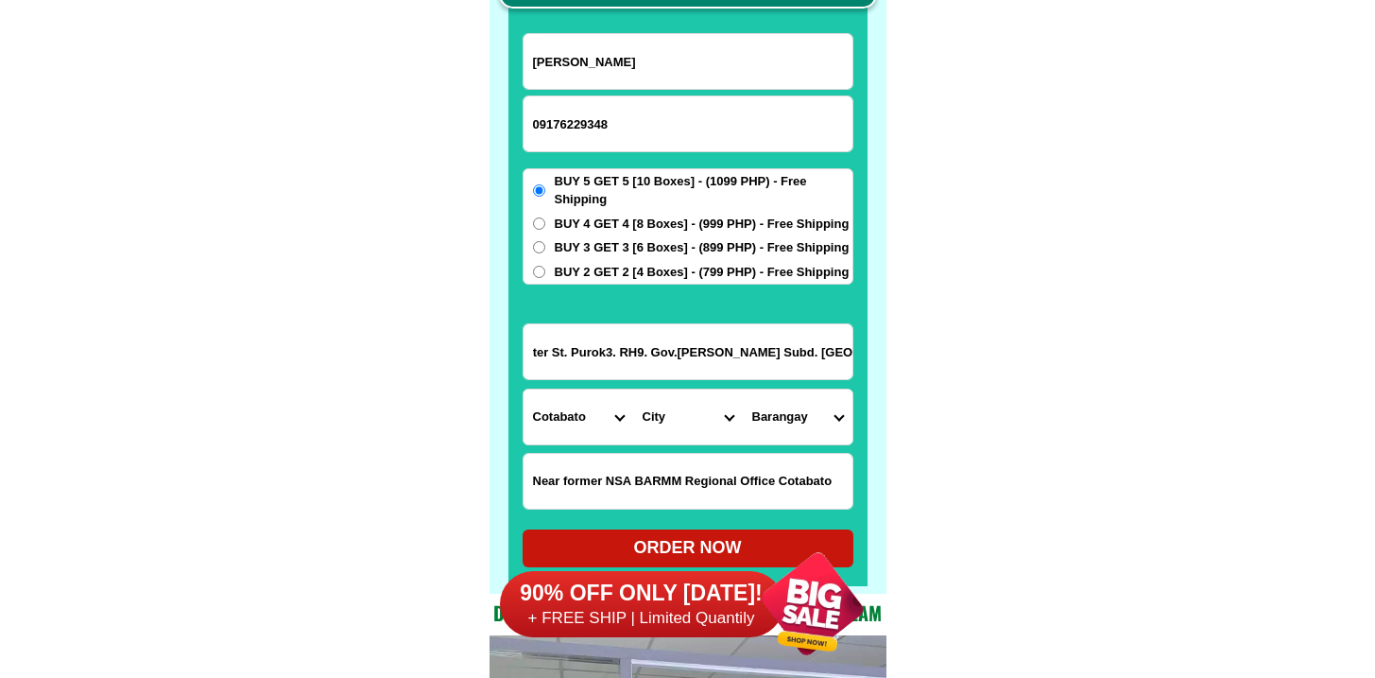
drag, startPoint x: 661, startPoint y: 333, endPoint x: 1060, endPoint y: 409, distance: 407.0
click at [746, 333] on input "Hs,no.06. Jupiter St. Purok3. RH9. Gov.Gutierrez Subd. Cotabato City" at bounding box center [688, 351] width 329 height 55
click at [689, 426] on select "City Alamada Aleosan Antipas Arakan Banisilan Cotabato-city Kabacan Kidapawan-c…" at bounding box center [688, 416] width 110 height 55
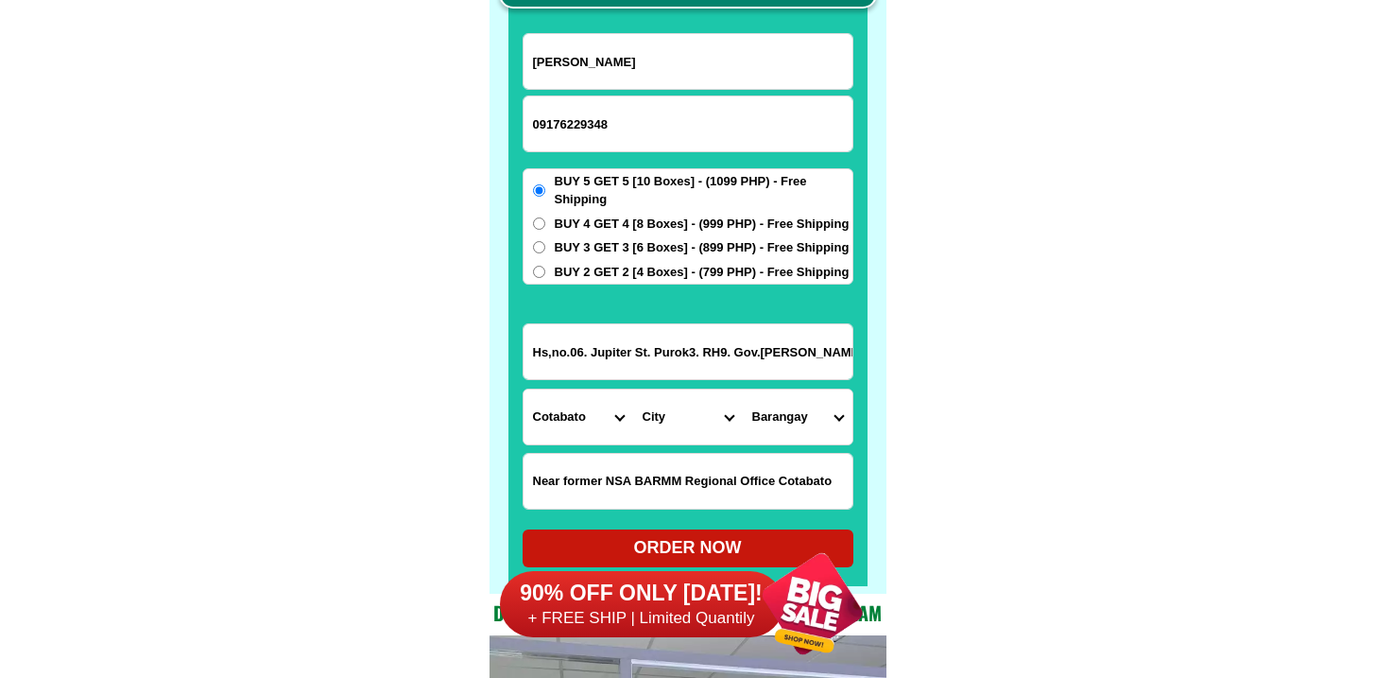
select select "63_170201"
click at [633, 389] on select "City Alamada Aleosan Antipas Arakan Banisilan Cotabato-city Kabacan Kidapawan-c…" at bounding box center [688, 416] width 110 height 55
click at [697, 353] on input "Hs,no.06. Jupiter St. Purok3. RH9. Gov.Gutierrez Subd. Cotabato City" at bounding box center [688, 351] width 329 height 55
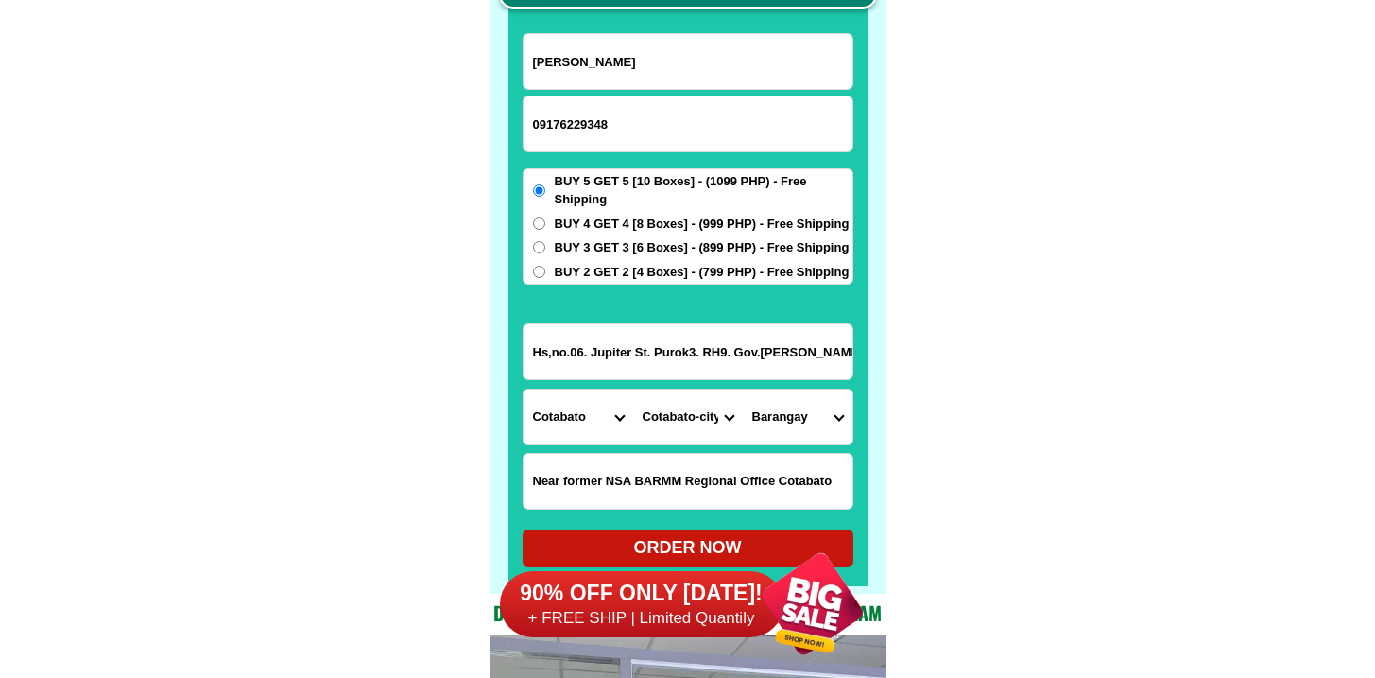
click at [790, 409] on select "Barangay Bagua Bagua Bagua i Bagua ii Bagua iii Kalanganan Kalanganan i Kalanga…" at bounding box center [798, 416] width 110 height 55
select select "63_17020123"
click at [743, 389] on select "Barangay Bagua Bagua Bagua i Bagua ii Bagua iii Kalanganan Kalanganan i Kalanga…" at bounding box center [798, 416] width 110 height 55
click at [724, 536] on div "90% OFF ONLY TODAY! + FREE SHIP | Limited Quantily" at bounding box center [693, 603] width 387 height 148
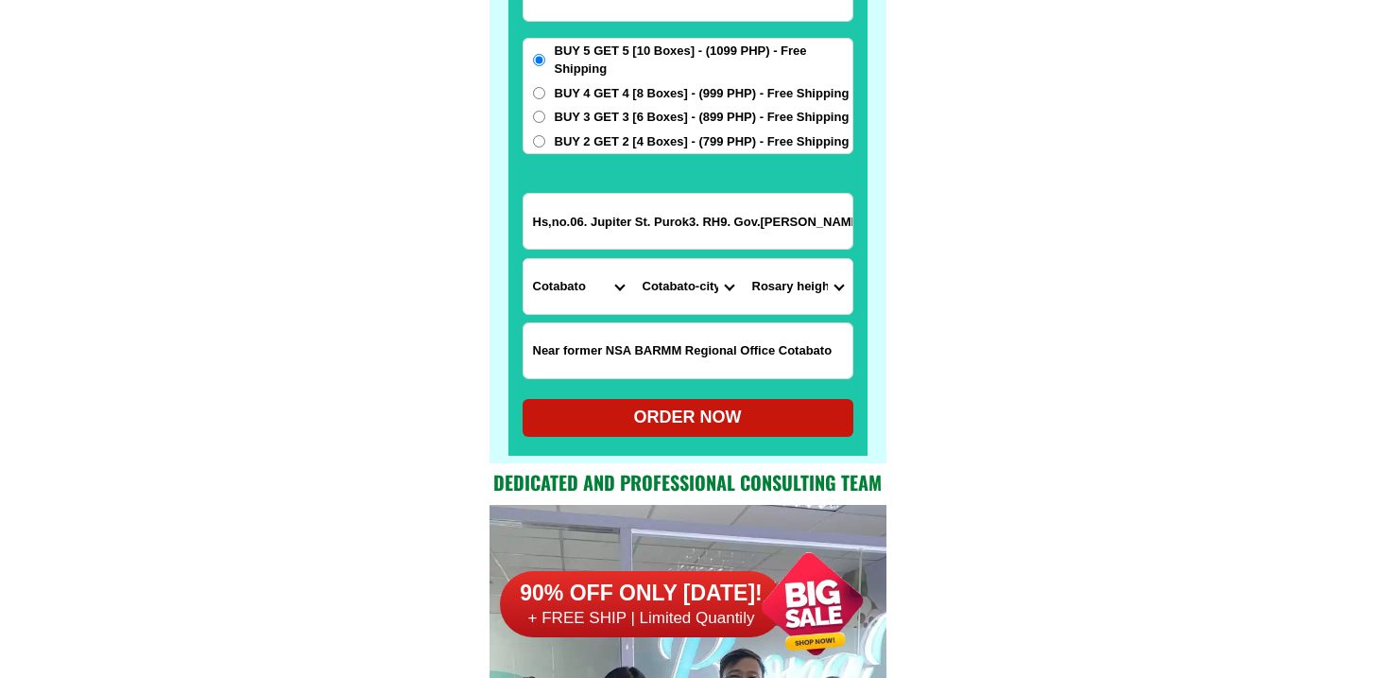
scroll to position [15007, 0]
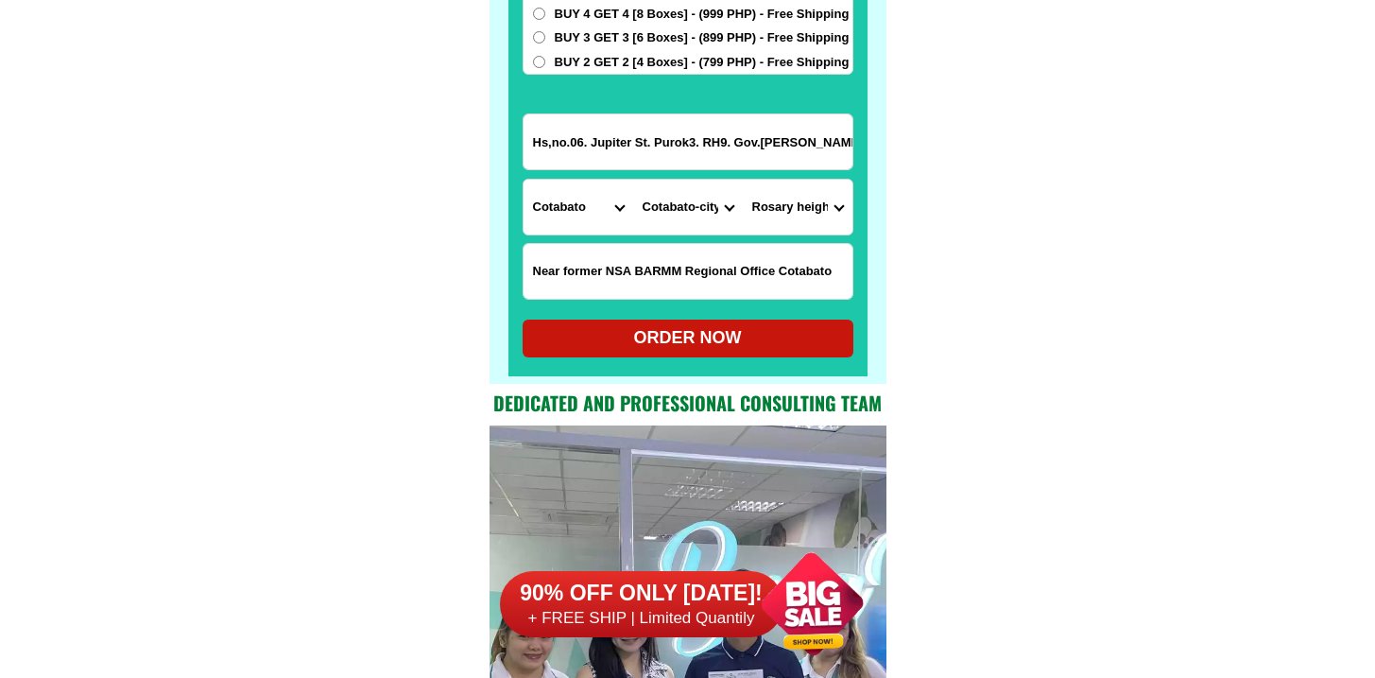
click at [719, 331] on div "ORDER NOW" at bounding box center [688, 338] width 331 height 26
radio input "true"
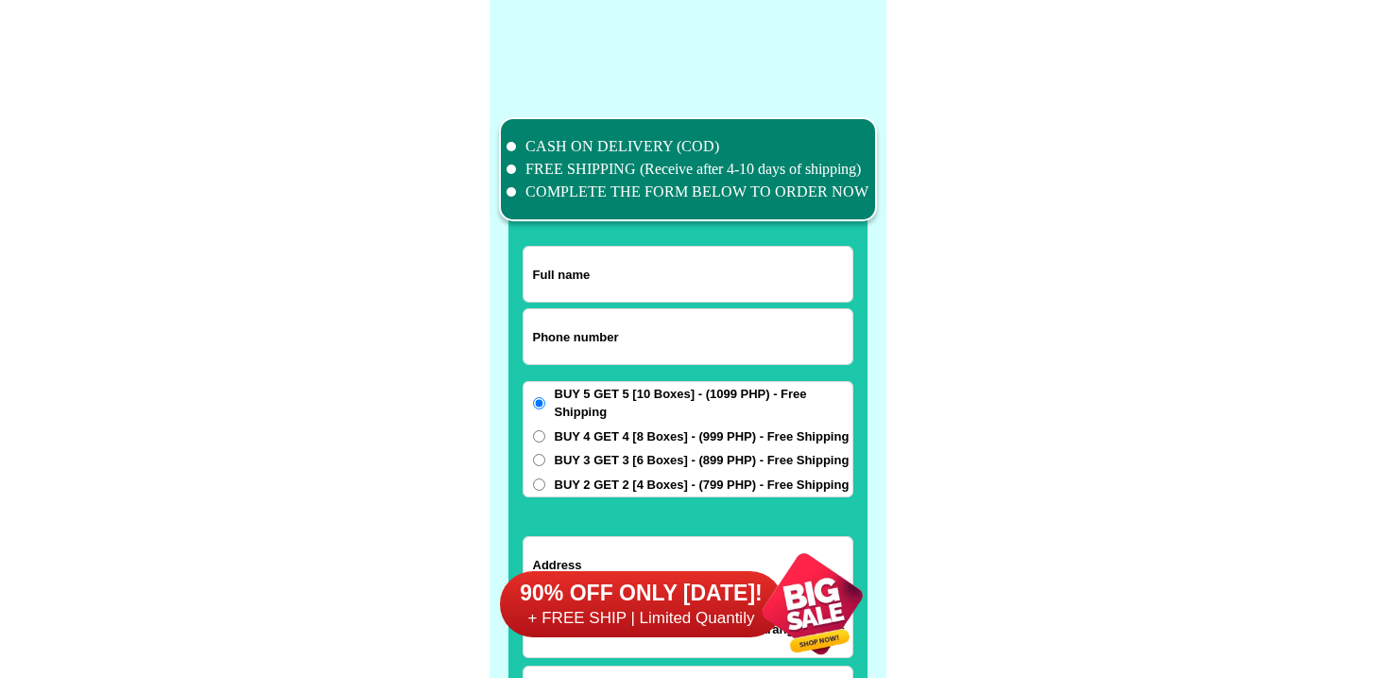
scroll to position [14692, 0]
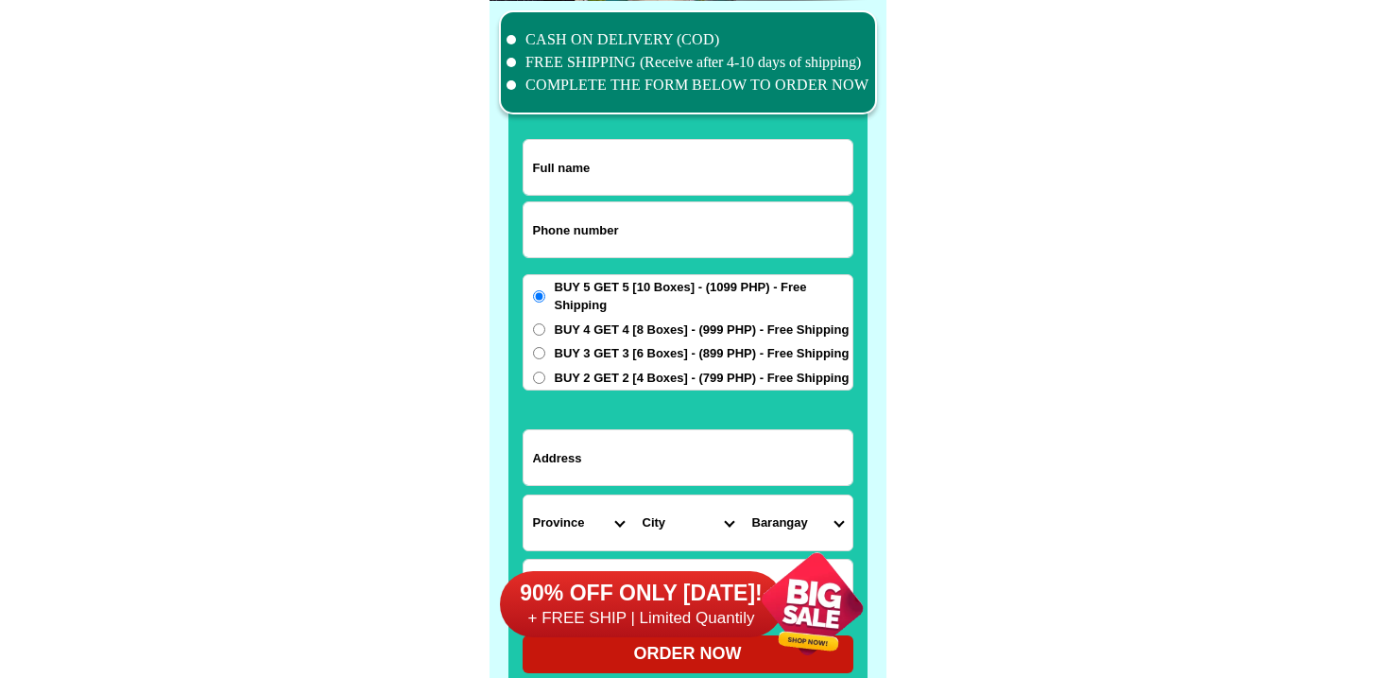
click at [602, 229] on input "Input phone_number" at bounding box center [688, 229] width 329 height 55
paste input "09951185696"
type input "09951185696"
click at [650, 466] on input "Input address" at bounding box center [688, 457] width 329 height 55
paste input "Tubigan Dalig [GEOGRAPHIC_DATA]"
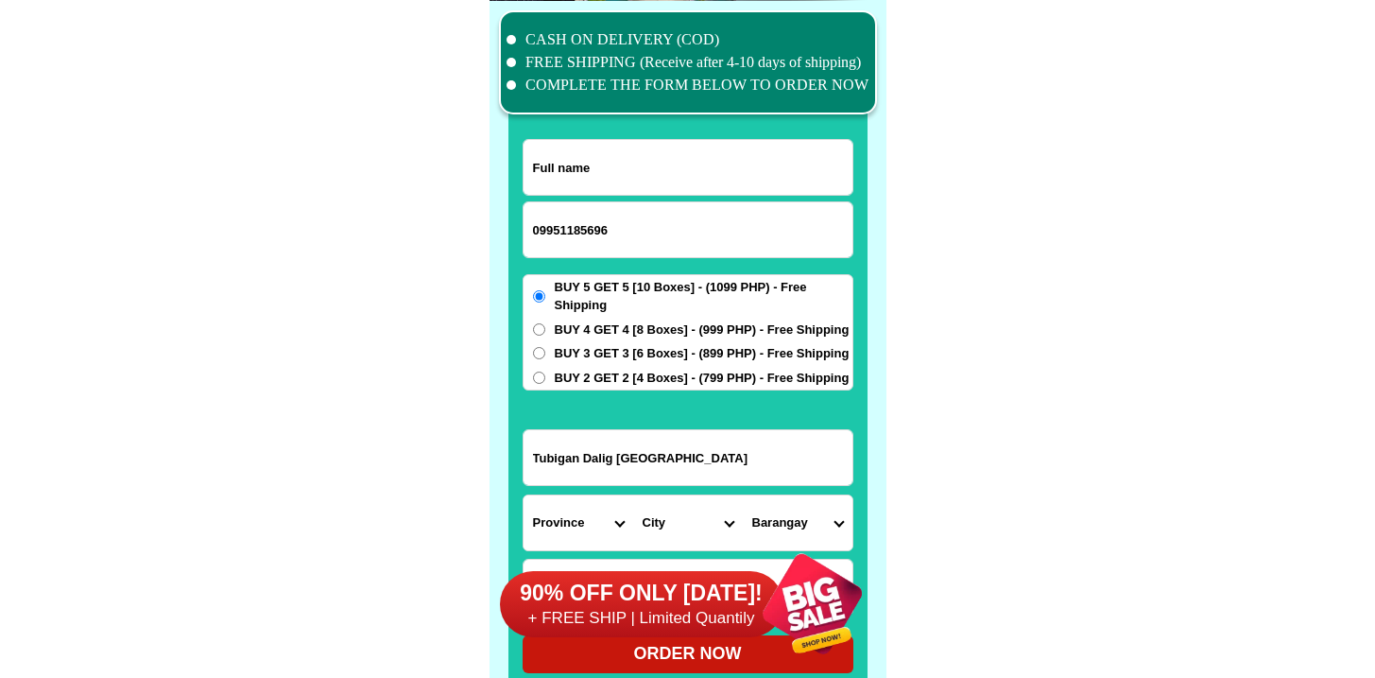
type input "Tubigan Dalig [GEOGRAPHIC_DATA]"
click at [662, 175] on input "Input full_name" at bounding box center [688, 167] width 329 height 55
paste input "[PERSON_NAME]"
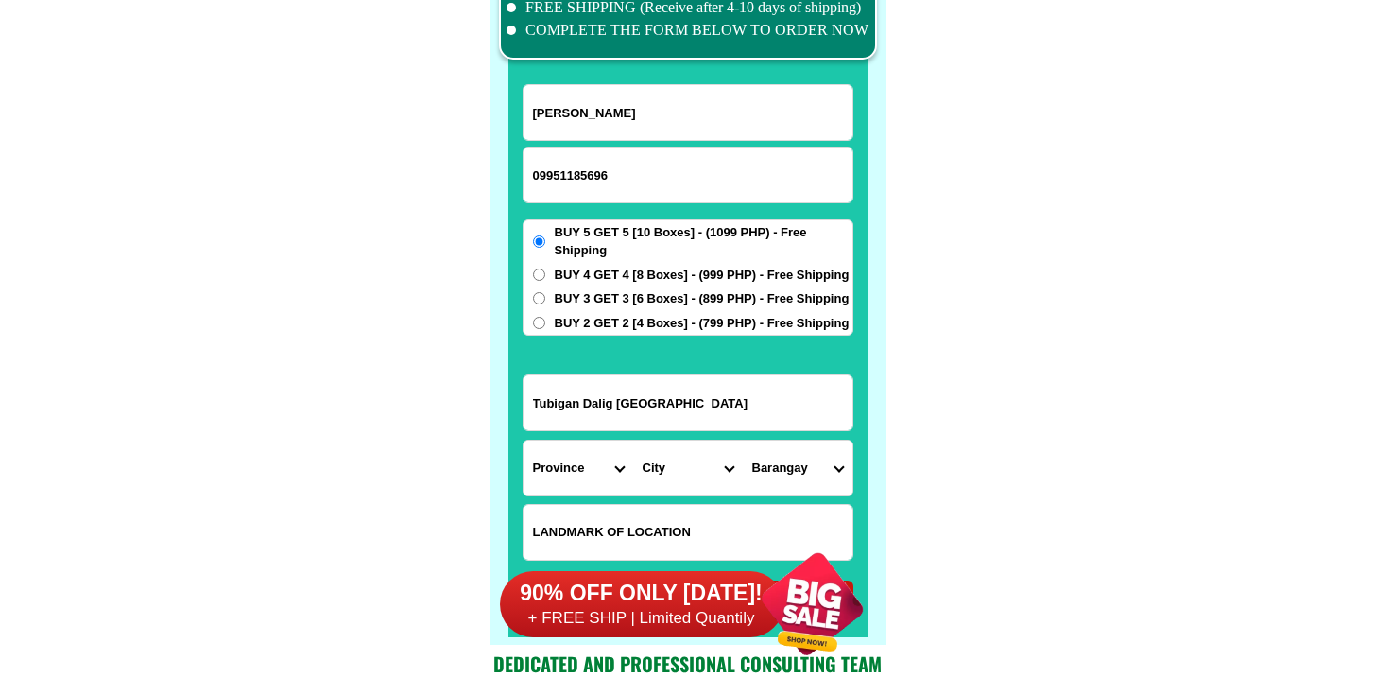
scroll to position [14771, 0]
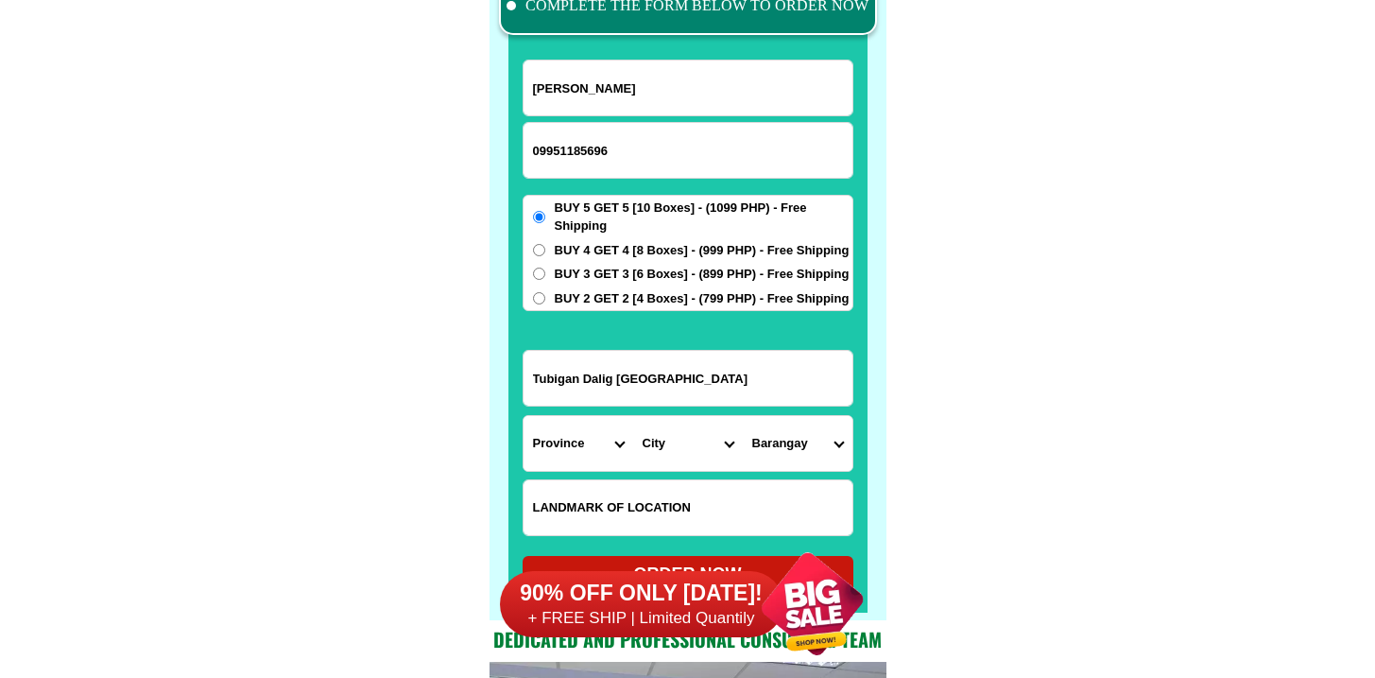
type input "[PERSON_NAME]"
click at [594, 428] on select "Province [GEOGRAPHIC_DATA] [GEOGRAPHIC_DATA] [GEOGRAPHIC_DATA] [GEOGRAPHIC_DATA…" at bounding box center [579, 443] width 110 height 55
select select "63_993"
click at [524, 416] on select "Province [GEOGRAPHIC_DATA] [GEOGRAPHIC_DATA] [GEOGRAPHIC_DATA] [GEOGRAPHIC_DATA…" at bounding box center [579, 443] width 110 height 55
click at [688, 428] on select "City Angono Antipolo-city [GEOGRAPHIC_DATA] [GEOGRAPHIC_DATA] [GEOGRAPHIC_DATA]…" at bounding box center [688, 443] width 110 height 55
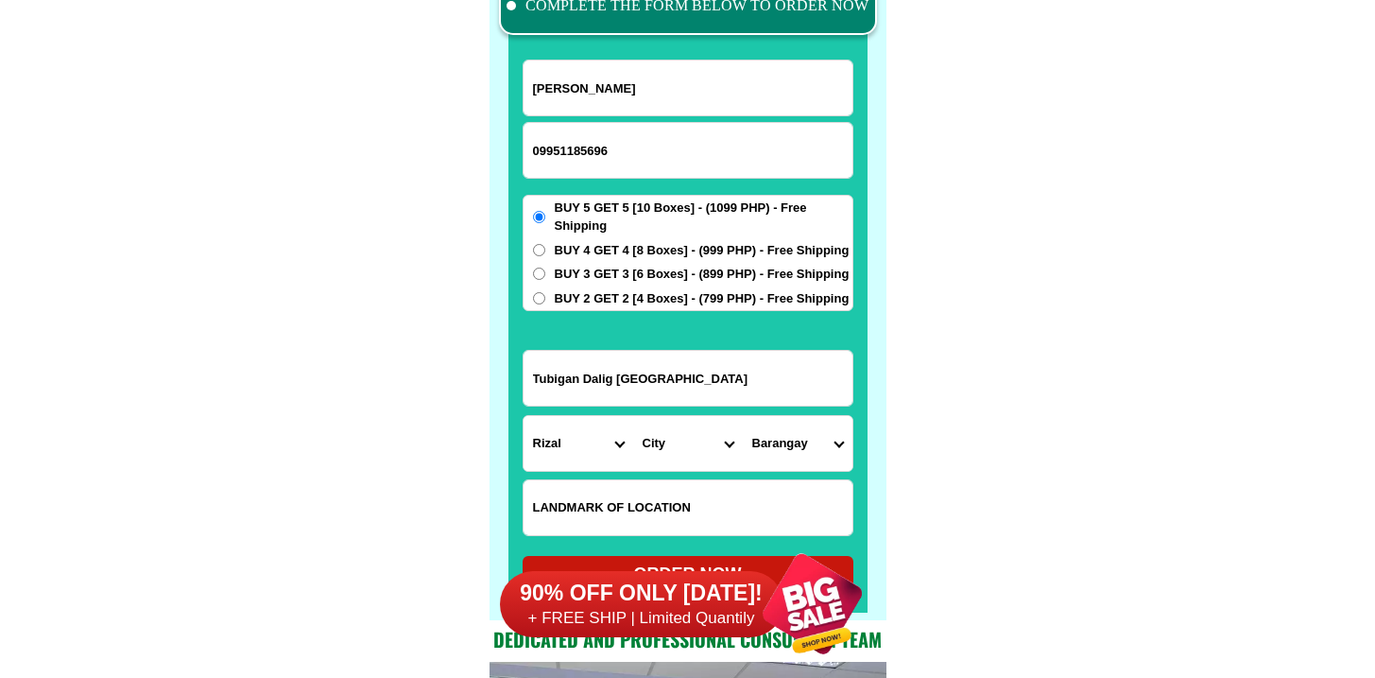
select select "63_993568"
click at [633, 416] on select "City Angono Antipolo-city [GEOGRAPHIC_DATA] [GEOGRAPHIC_DATA] [GEOGRAPHIC_DATA]…" at bounding box center [688, 443] width 110 height 55
click at [783, 440] on select "Barangay" at bounding box center [798, 443] width 110 height 55
click at [783, 443] on select "Barangay Bagong nayon Beverly hills Calawis Cupang Dalig Dela paz (pob.) Inaraw…" at bounding box center [798, 443] width 110 height 55
select select "63_9935681168"
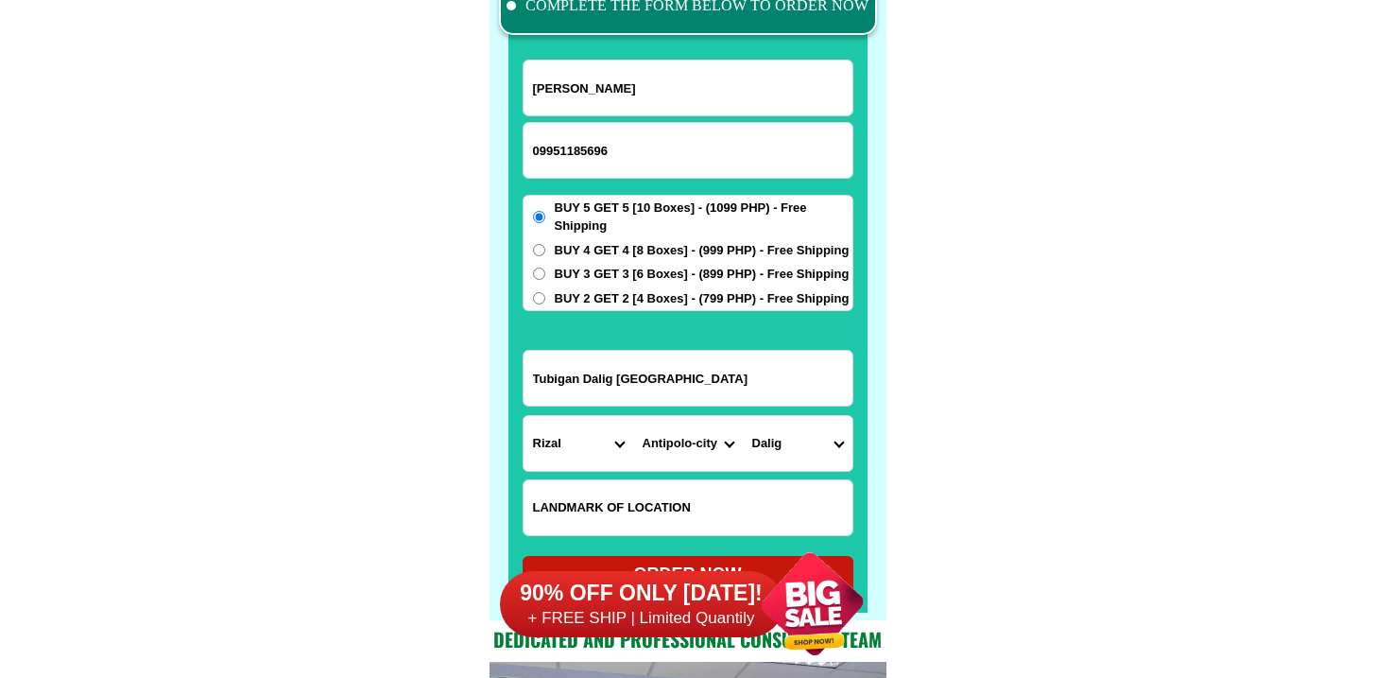
click at [743, 416] on select "Barangay Bagong nayon Beverly hills Calawis Cupang Dalig Dela paz (pob.) Inaraw…" at bounding box center [798, 443] width 110 height 55
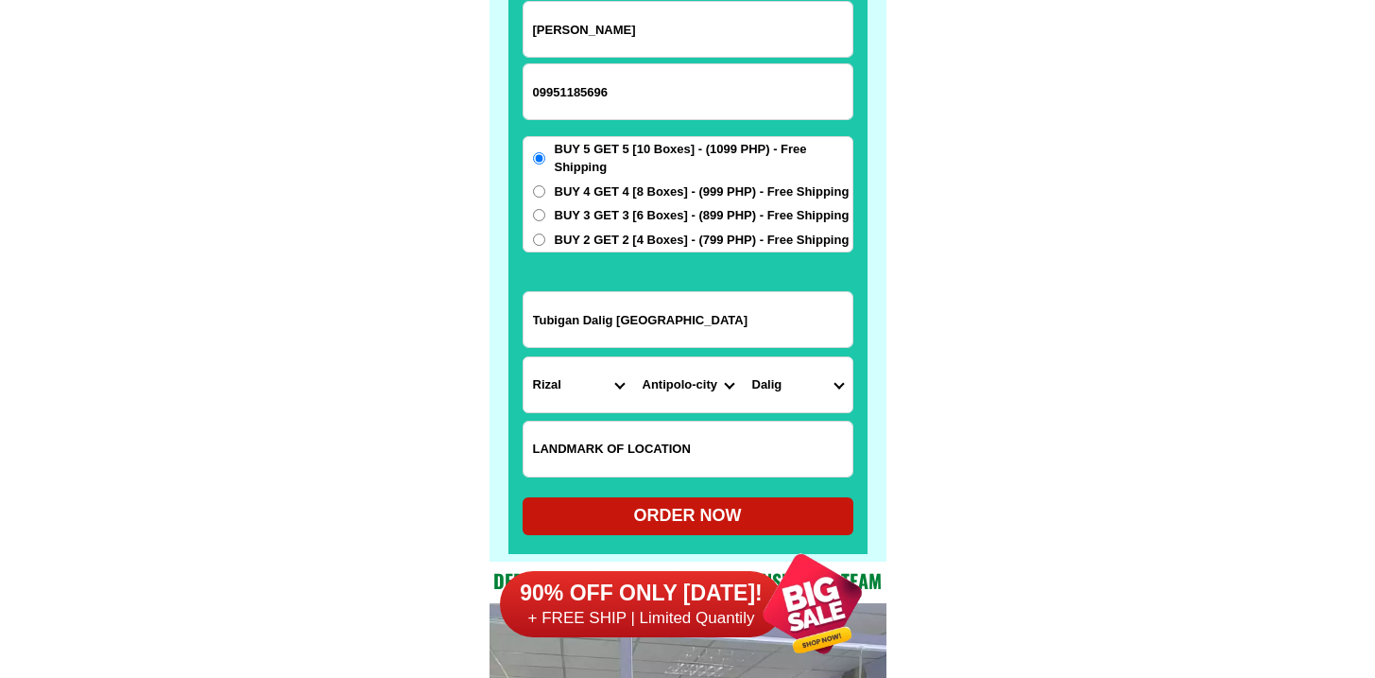
scroll to position [14831, 0]
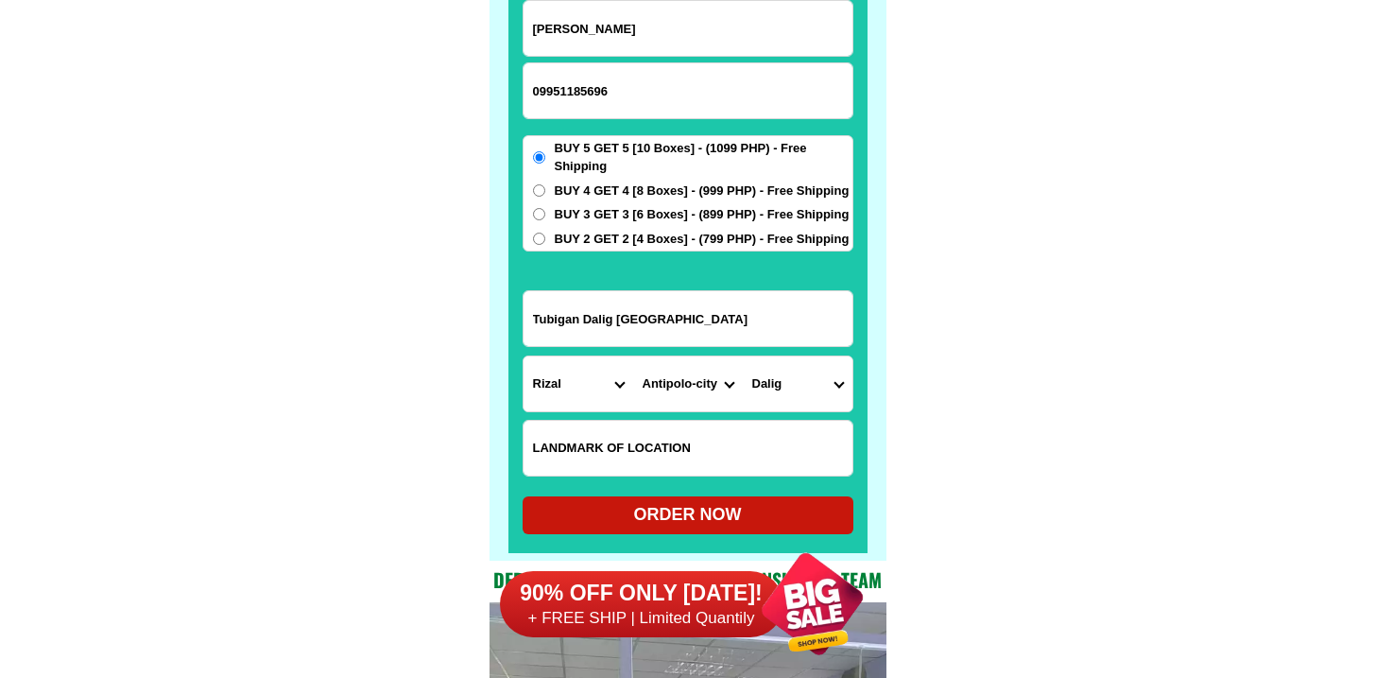
click at [694, 518] on div "ORDER NOW" at bounding box center [688, 515] width 331 height 26
type input "09951185696"
radio input "true"
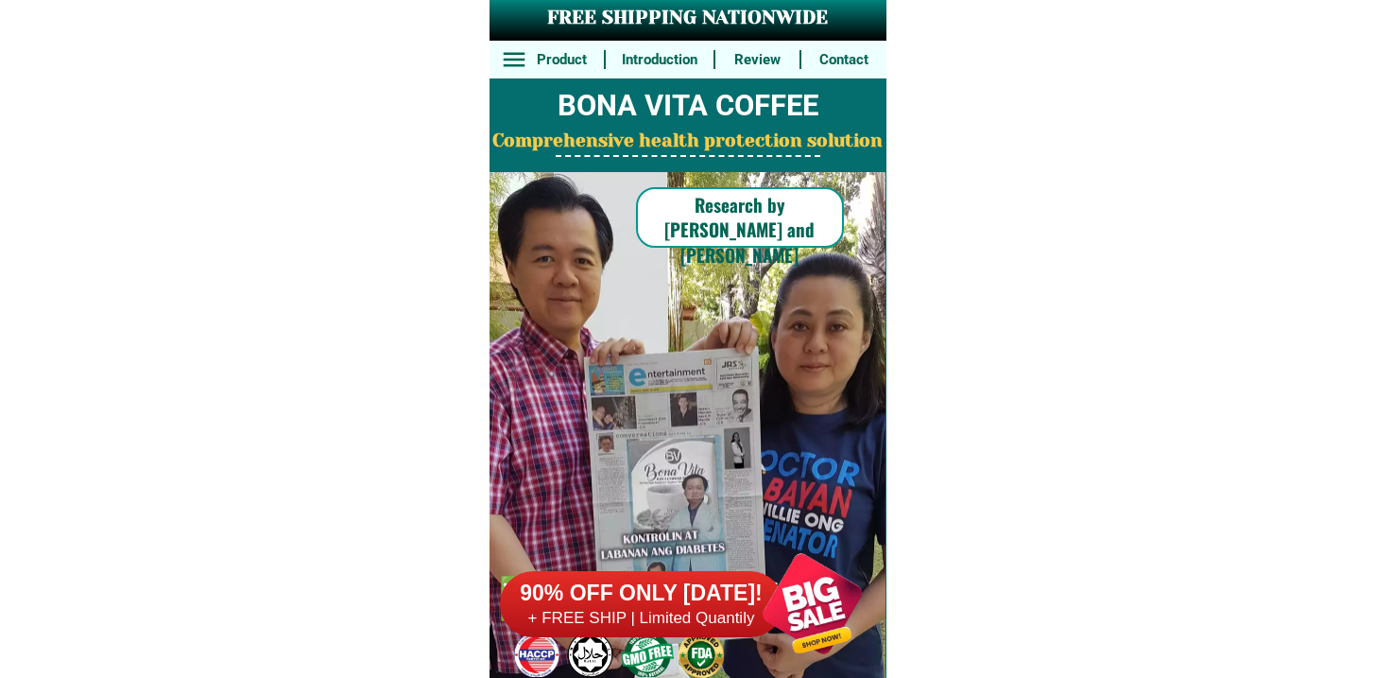
click at [706, 592] on h6 "90% OFF ONLY [DATE]!" at bounding box center [642, 593] width 284 height 28
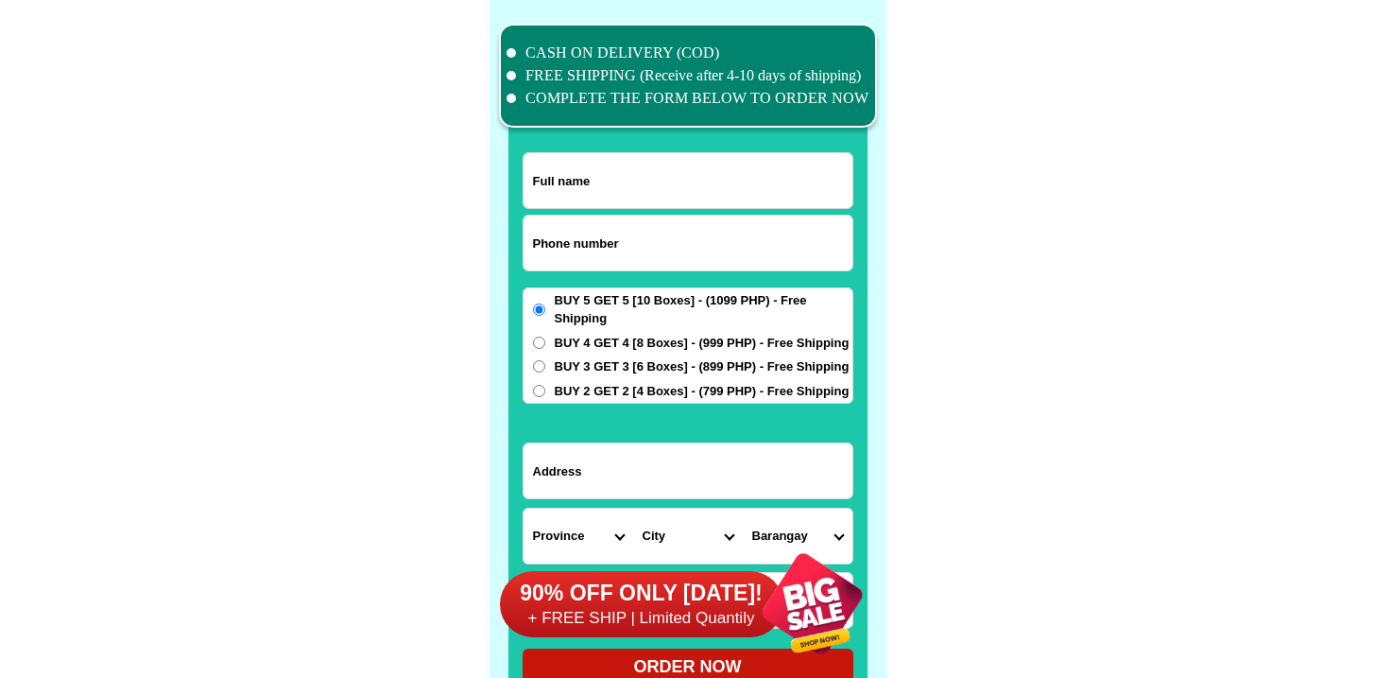
scroll to position [14692, 0]
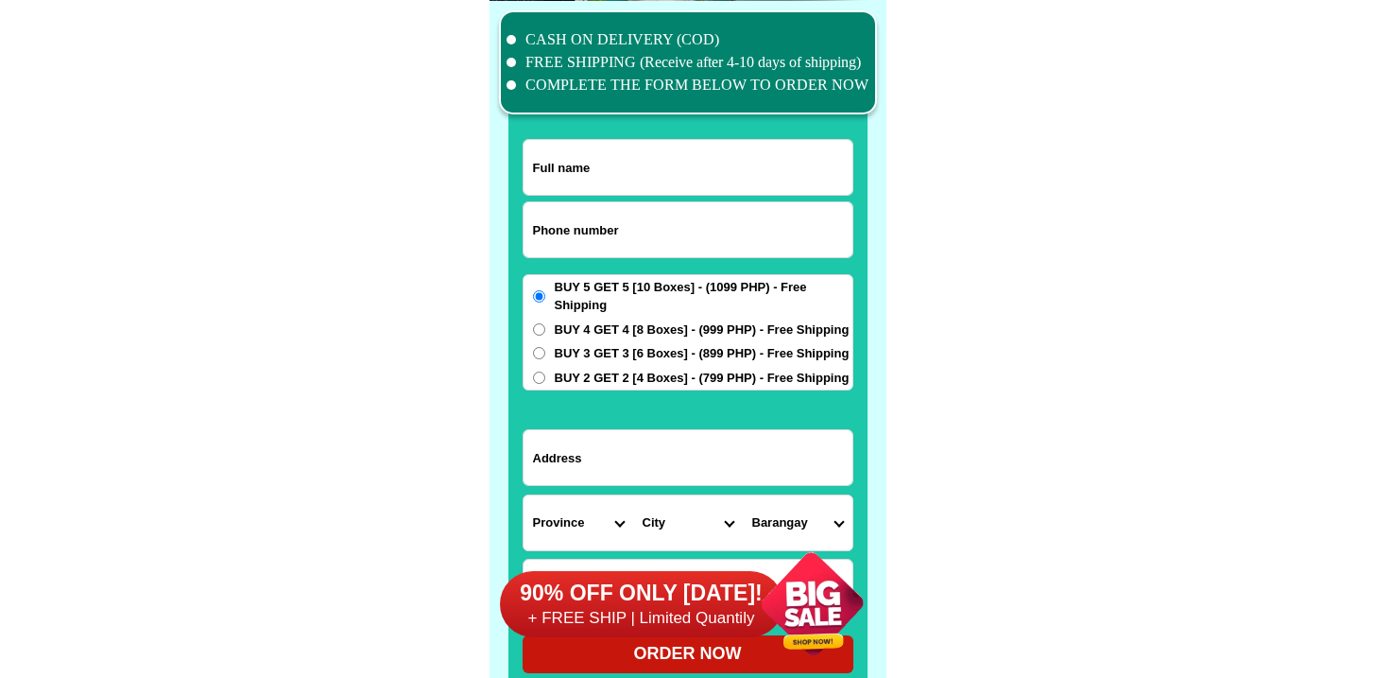
click at [611, 207] on input "Input phone_number" at bounding box center [688, 229] width 329 height 55
paste input "09913627478"
type input "09913627478"
click at [656, 164] on input "Input full_name" at bounding box center [688, 167] width 329 height 55
paste input "[PERSON_NAME]"
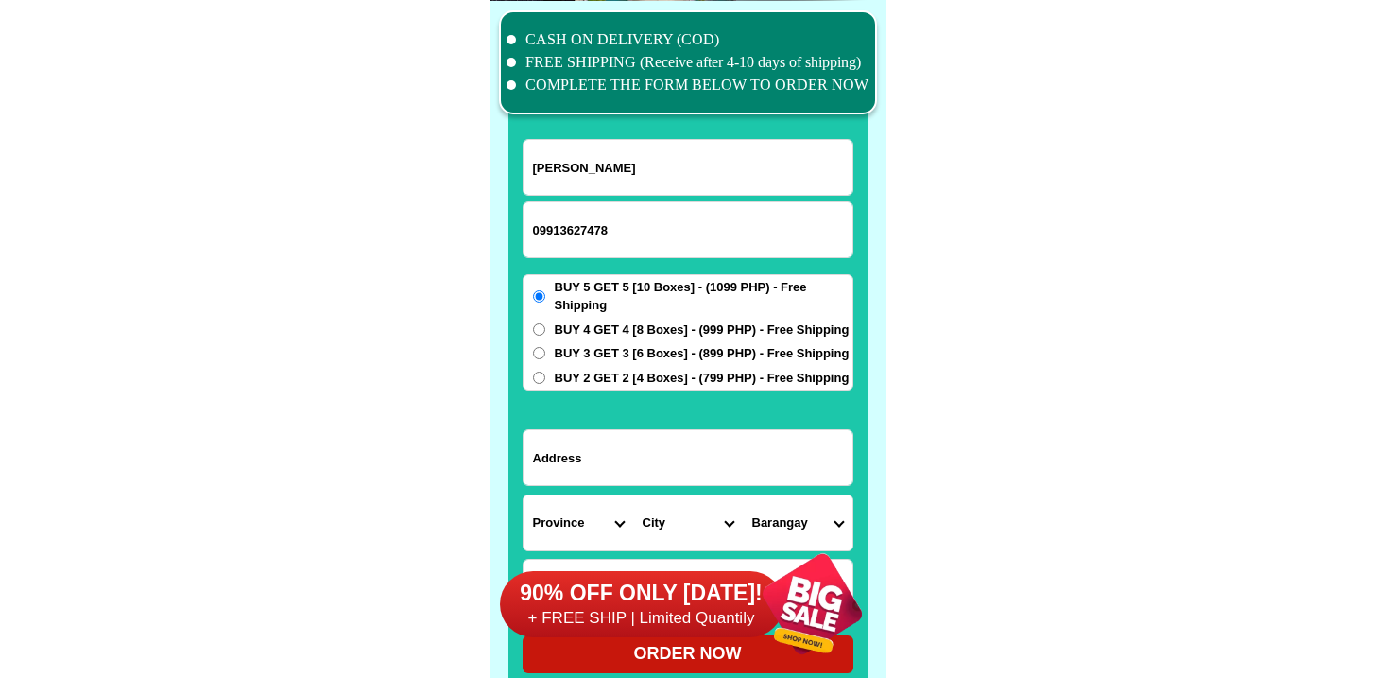
type input "[PERSON_NAME]"
click at [660, 459] on input "Input address" at bounding box center [688, 457] width 329 height 55
paste input "[STREET_ADDRESS]"
type input "[STREET_ADDRESS]"
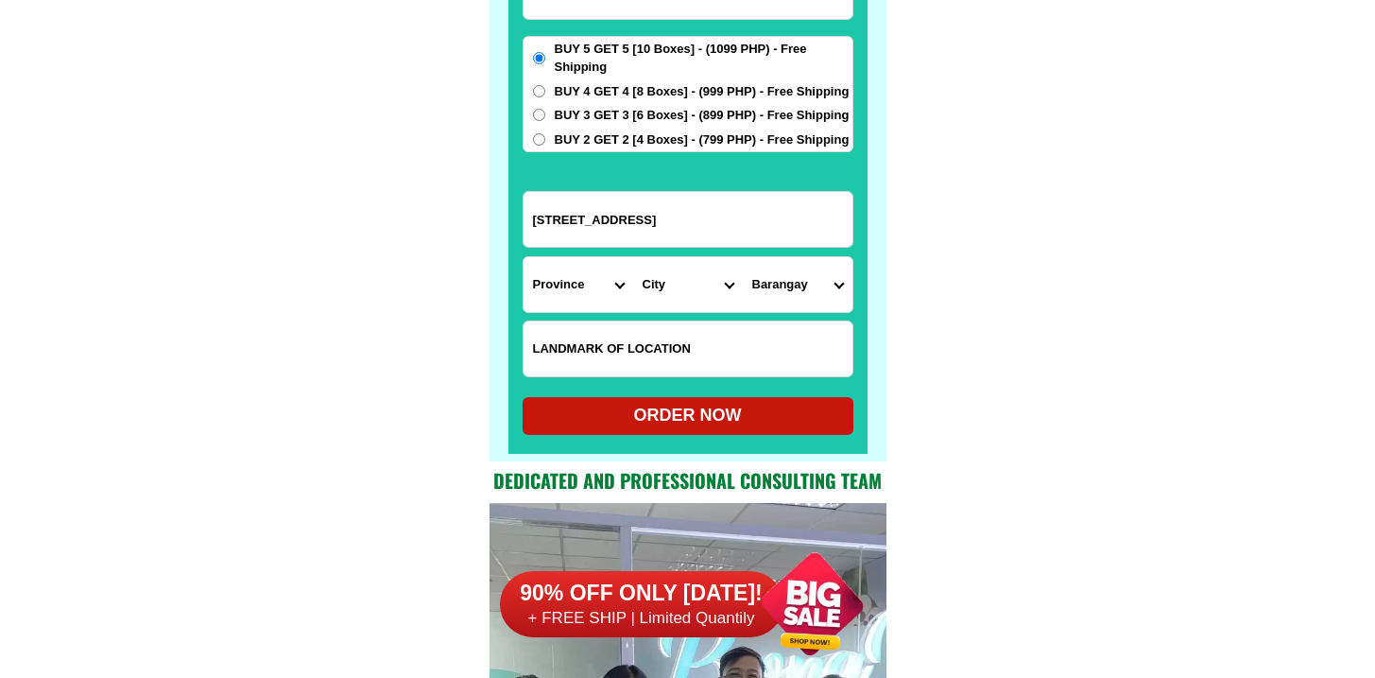
scroll to position [14979, 0]
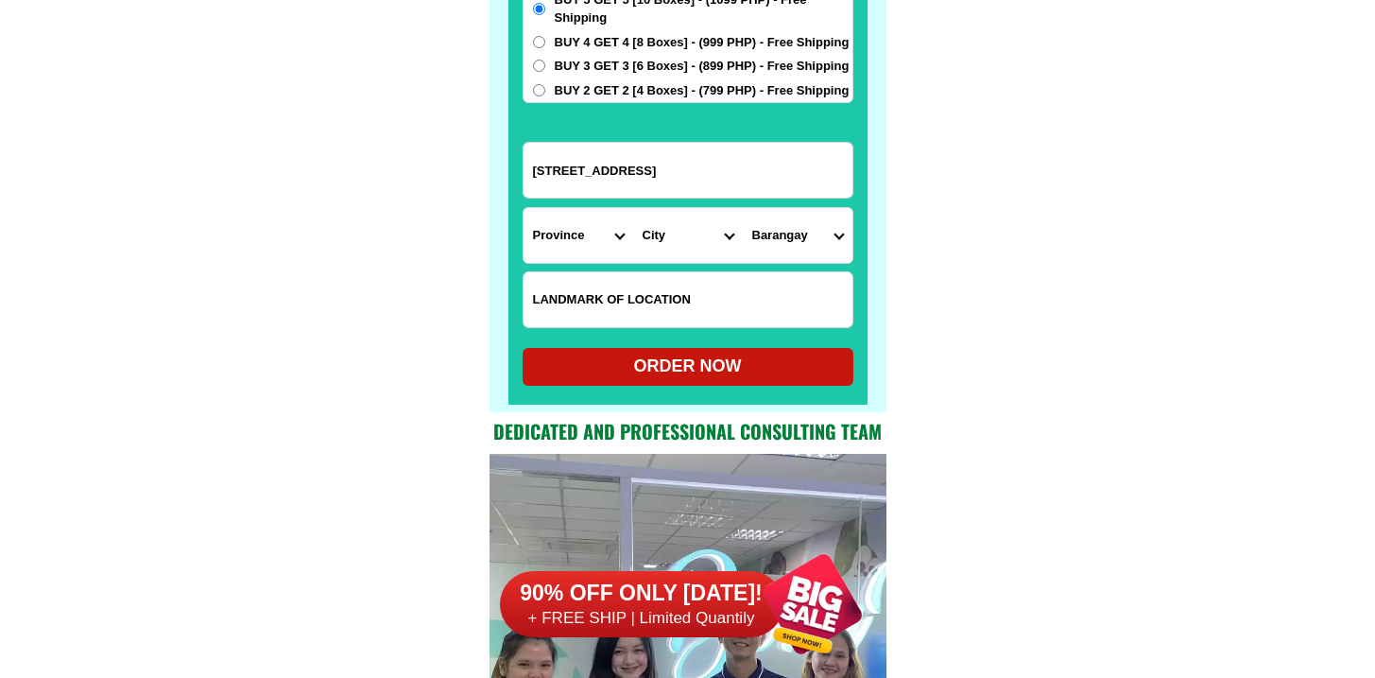
click at [664, 300] on input "Input LANDMARKOFLOCATION" at bounding box center [688, 299] width 329 height 55
paste input "A house apart from [GEOGRAPHIC_DATA] back of the school and [GEOGRAPHIC_DATA]"
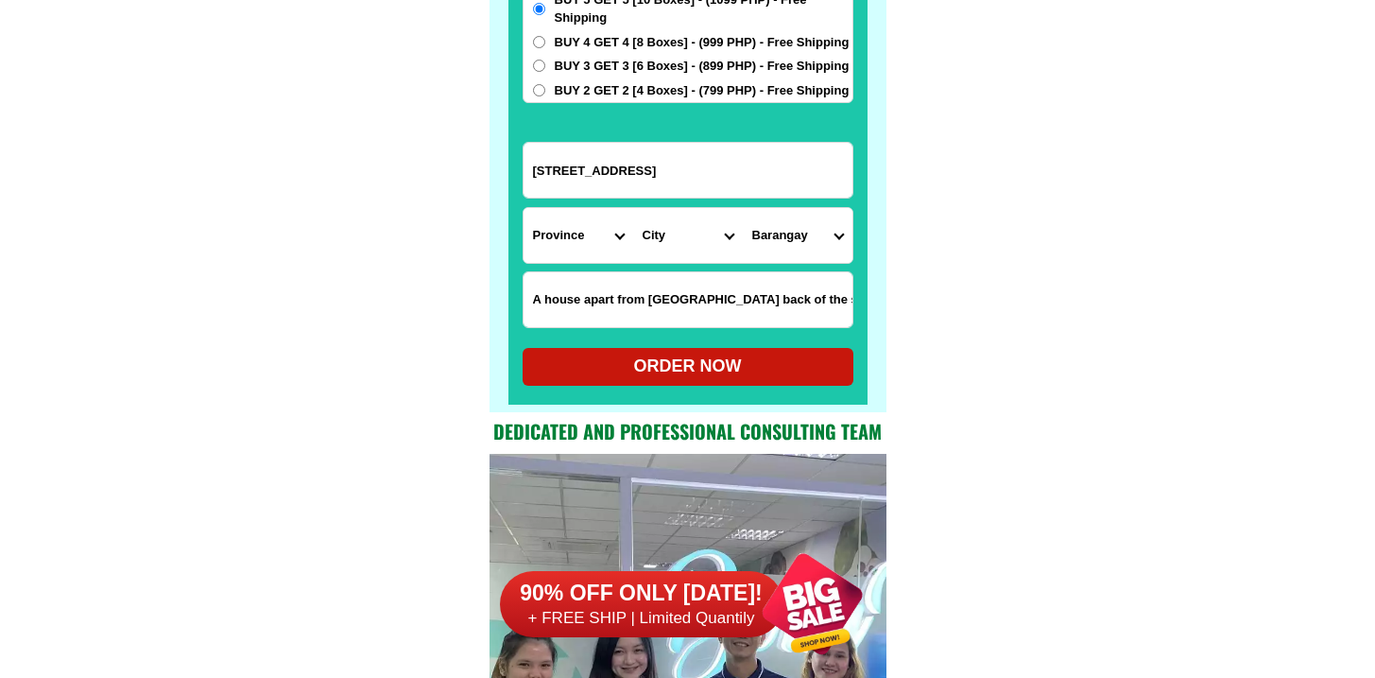
scroll to position [0, 112]
type input "A house apart from [GEOGRAPHIC_DATA] back of the school and [GEOGRAPHIC_DATA]"
click at [594, 235] on select "Province [GEOGRAPHIC_DATA] [GEOGRAPHIC_DATA] [GEOGRAPHIC_DATA] [GEOGRAPHIC_DATA…" at bounding box center [579, 235] width 110 height 55
select select "63_8"
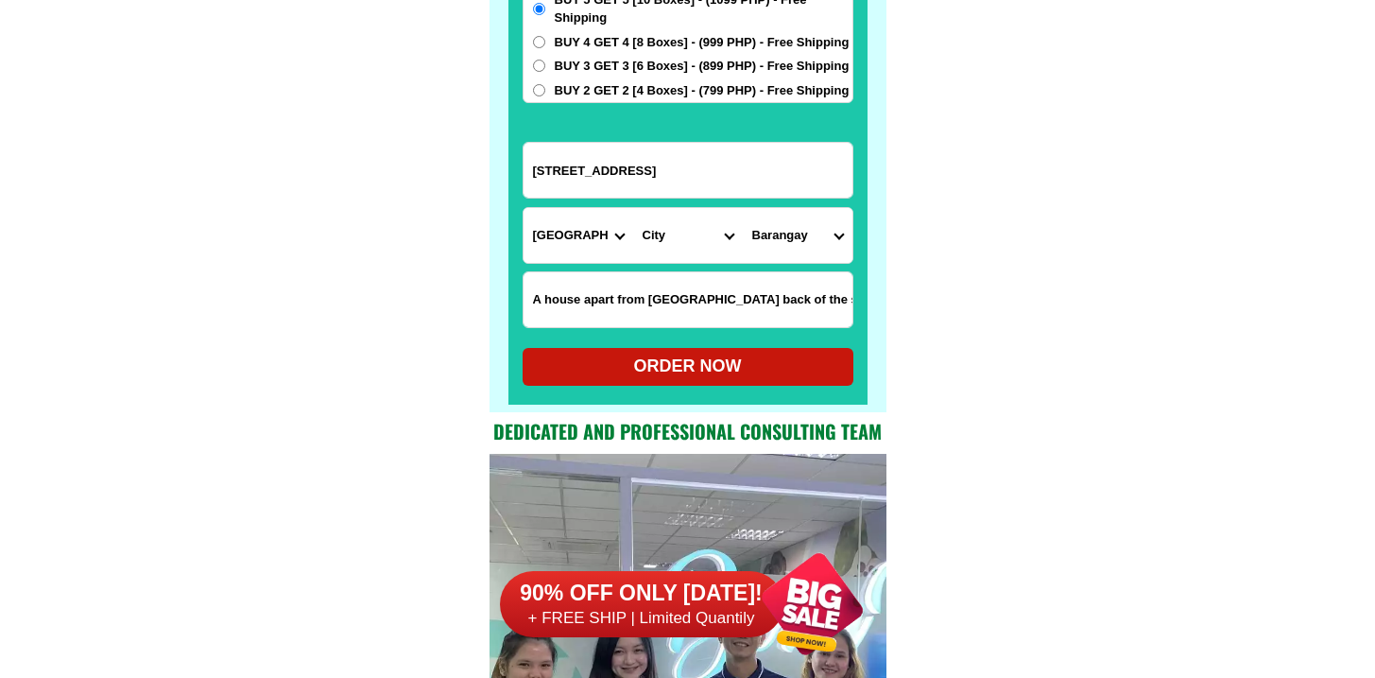
click at [524, 208] on select "Province [GEOGRAPHIC_DATA] [GEOGRAPHIC_DATA] [GEOGRAPHIC_DATA] [GEOGRAPHIC_DATA…" at bounding box center [579, 235] width 110 height 55
click at [692, 231] on select "City Alcoy [GEOGRAPHIC_DATA] [GEOGRAPHIC_DATA] [GEOGRAPHIC_DATA] [GEOGRAPHIC_DA…" at bounding box center [688, 235] width 110 height 55
click at [692, 241] on select "City Alcoy [GEOGRAPHIC_DATA] [GEOGRAPHIC_DATA] [GEOGRAPHIC_DATA] [GEOGRAPHIC_DA…" at bounding box center [688, 235] width 110 height 55
select select "63_865"
click at [633, 208] on select "City Alcoy [GEOGRAPHIC_DATA] [GEOGRAPHIC_DATA] [GEOGRAPHIC_DATA] [GEOGRAPHIC_DA…" at bounding box center [688, 235] width 110 height 55
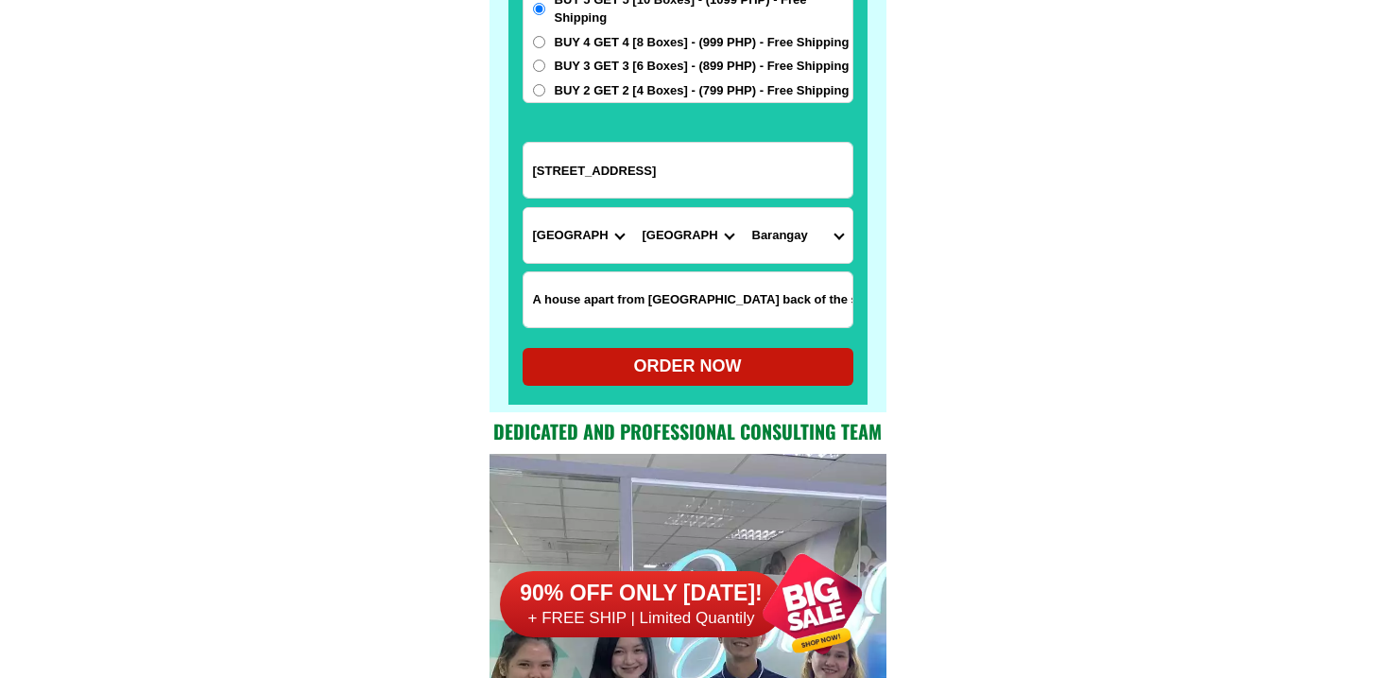
click at [800, 226] on select "Barangay Adlaon Agsungot Apas Babag Bacayan Banilad [PERSON_NAME] san nicolas B…" at bounding box center [798, 235] width 110 height 55
select select "63_8651766"
click at [743, 208] on select "Barangay Adlaon Agsungot Apas Babag Bacayan Banilad [PERSON_NAME] san nicolas B…" at bounding box center [798, 235] width 110 height 55
click at [715, 353] on div "ORDER NOW" at bounding box center [688, 367] width 331 height 38
radio input "true"
